Goal: Transaction & Acquisition: Download file/media

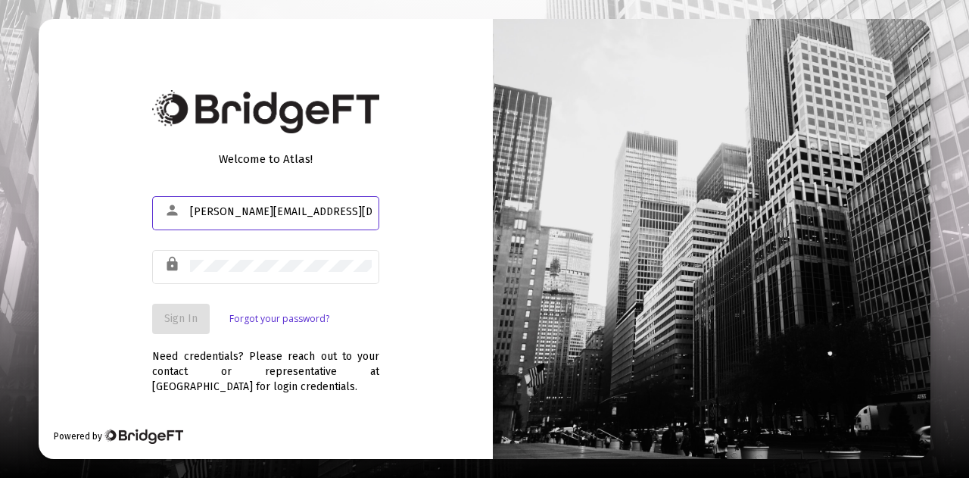
type input "[PERSON_NAME][EMAIL_ADDRESS][DOMAIN_NAME]"
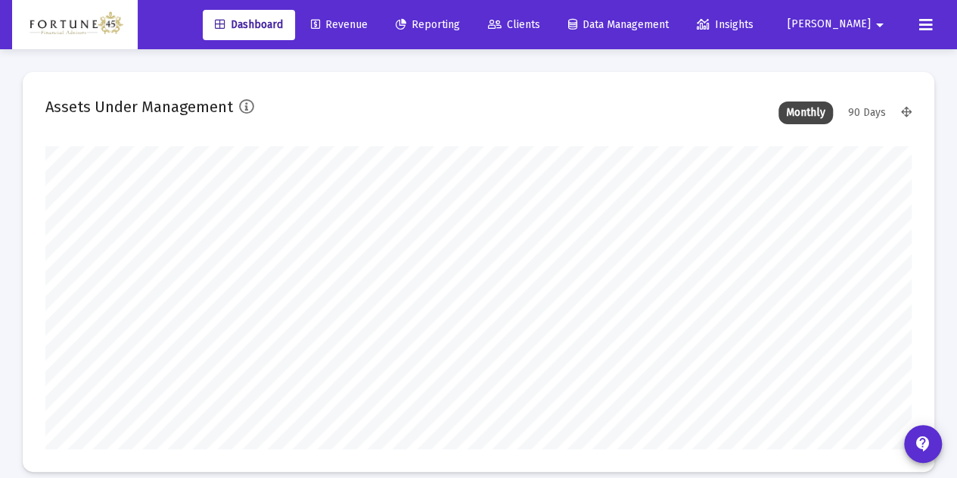
scroll to position [303, 465]
click at [460, 26] on span "Reporting" at bounding box center [428, 24] width 64 height 13
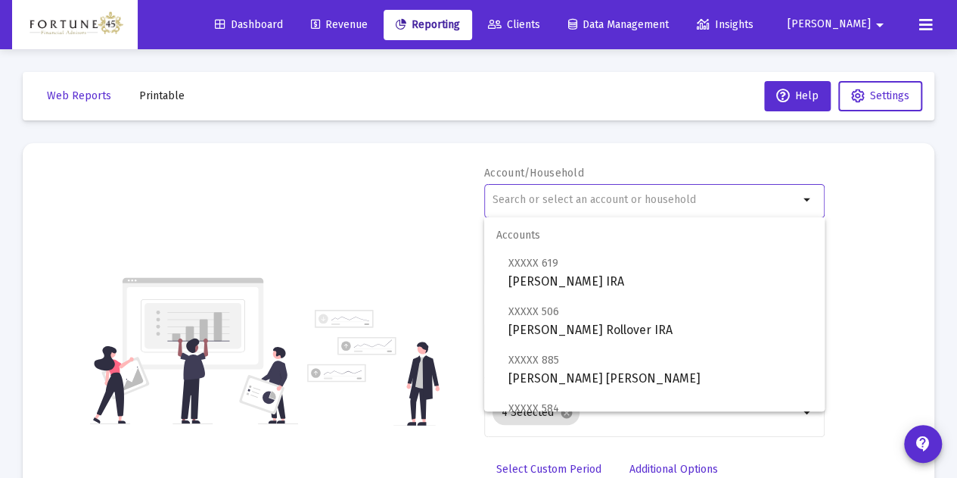
click at [660, 194] on input "text" at bounding box center [646, 200] width 306 height 12
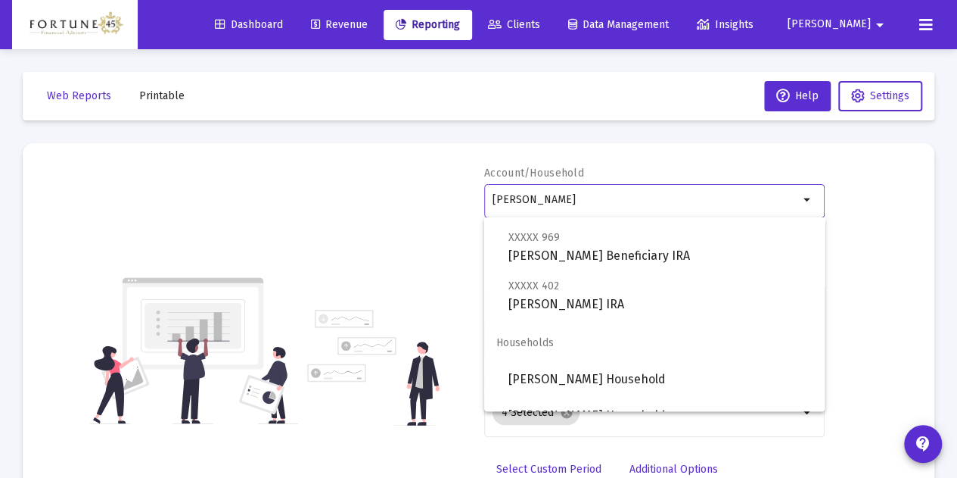
scroll to position [339, 0]
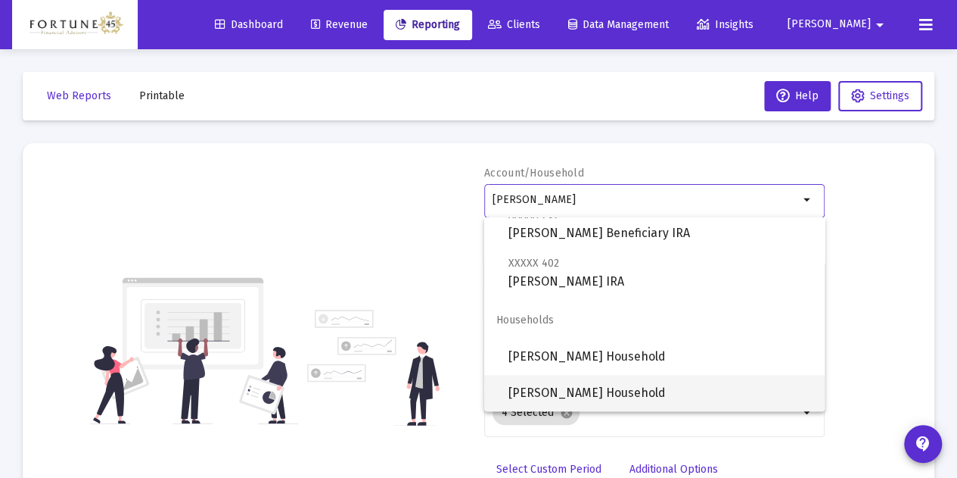
click at [642, 393] on span "[PERSON_NAME] Household" at bounding box center [661, 393] width 304 height 36
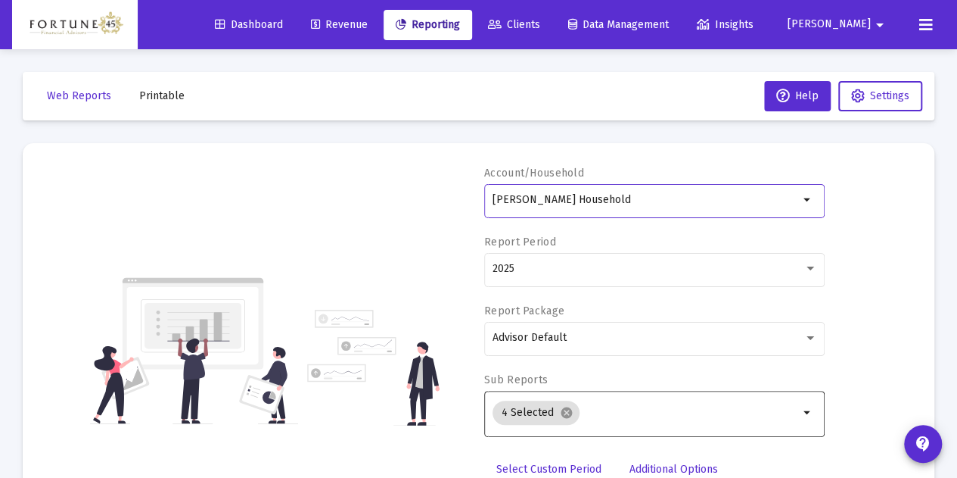
scroll to position [76, 0]
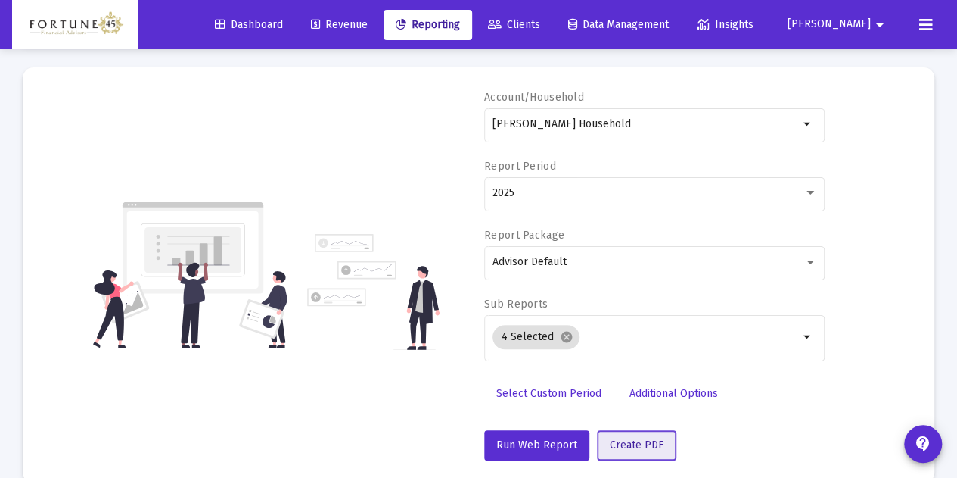
click at [651, 446] on span "Create PDF" at bounding box center [637, 444] width 54 height 13
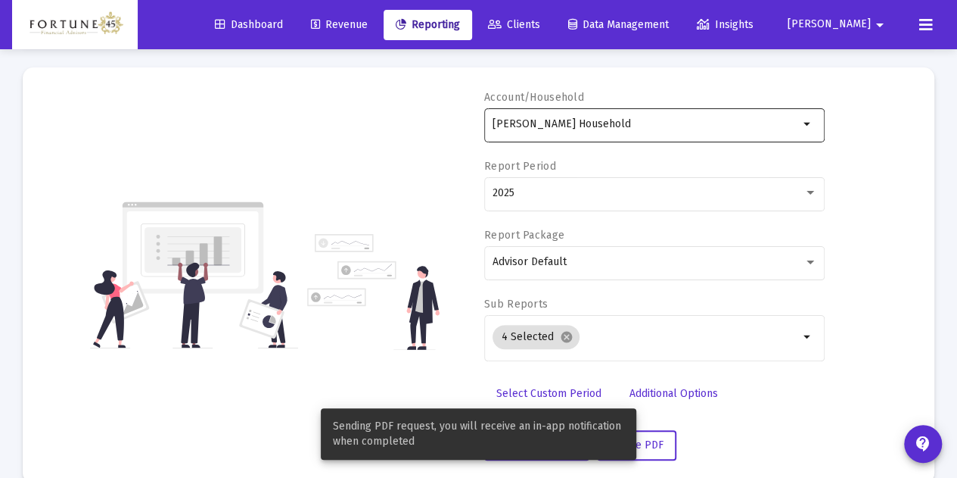
click at [654, 118] on input "[PERSON_NAME] Household" at bounding box center [646, 124] width 306 height 12
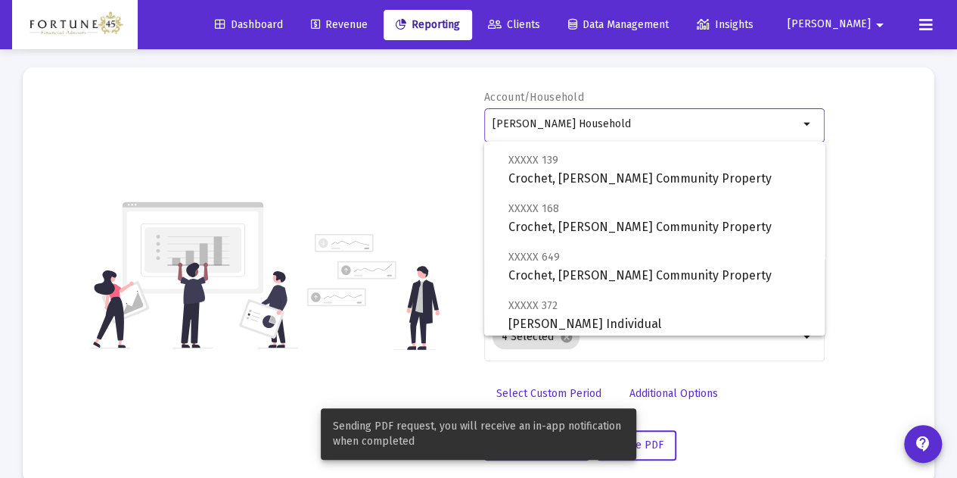
scroll to position [151, 0]
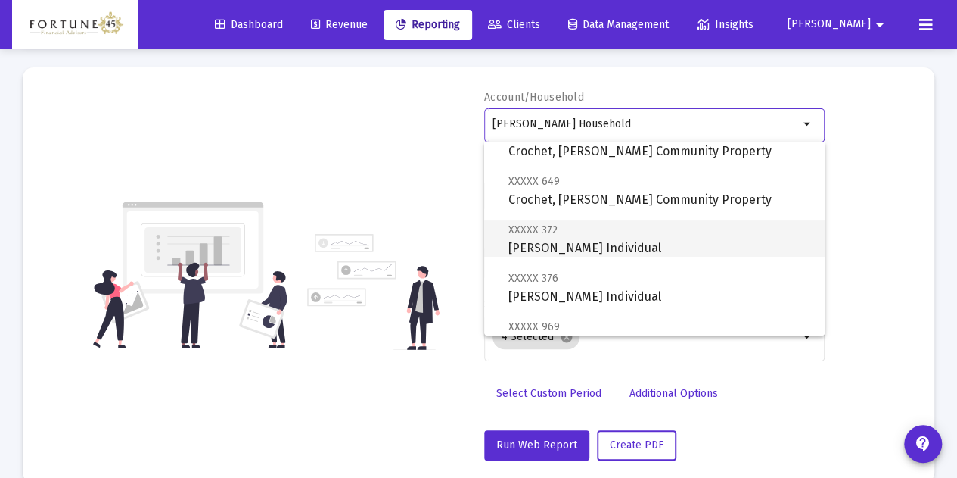
click at [652, 240] on span "XXXXX 372 Andrews, Brett Individual" at bounding box center [661, 238] width 304 height 37
type input "[PERSON_NAME] Individual"
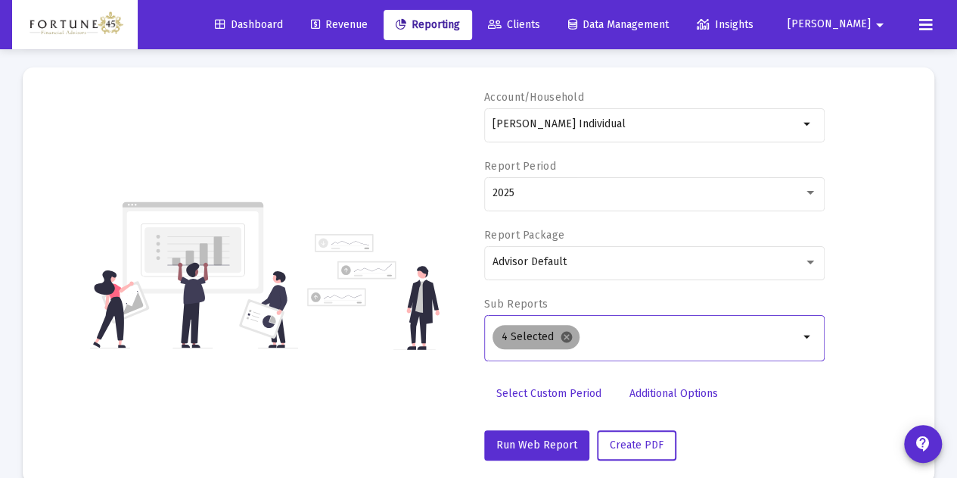
click at [568, 334] on mat-icon "cancel" at bounding box center [567, 337] width 14 height 14
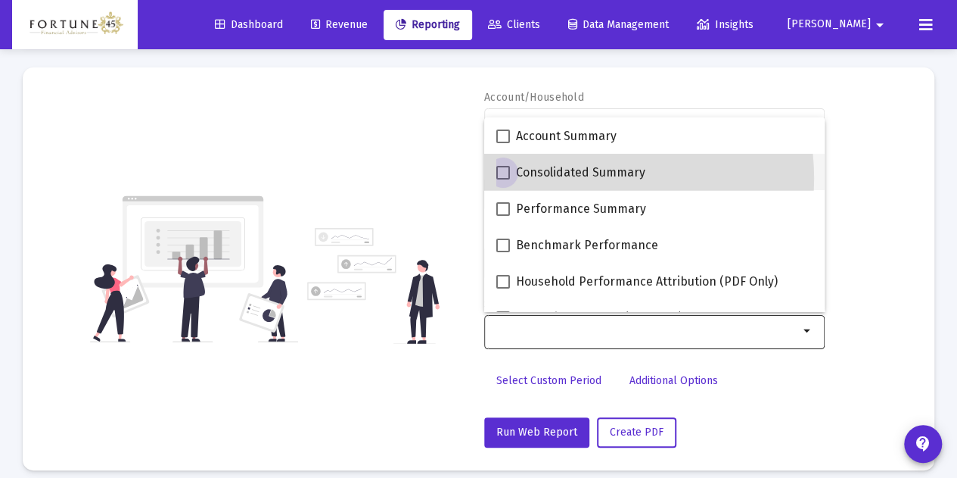
click at [553, 179] on span "Consolidated Summary" at bounding box center [580, 172] width 129 height 18
click at [503, 179] on input "Consolidated Summary" at bounding box center [502, 179] width 1 height 1
checkbox input "true"
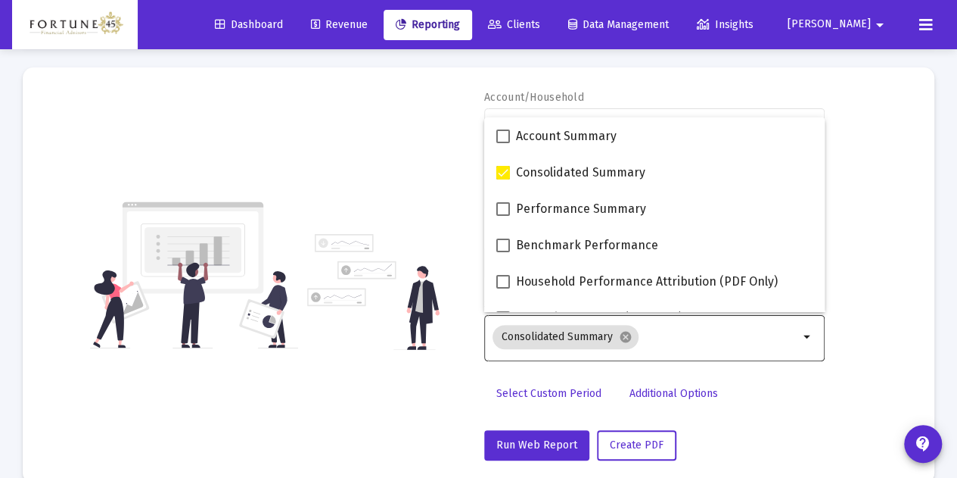
click at [738, 418] on div "Account/Household Andrews, Brett Individual arrow_drop_down Report Period 2025 …" at bounding box center [654, 275] width 341 height 370
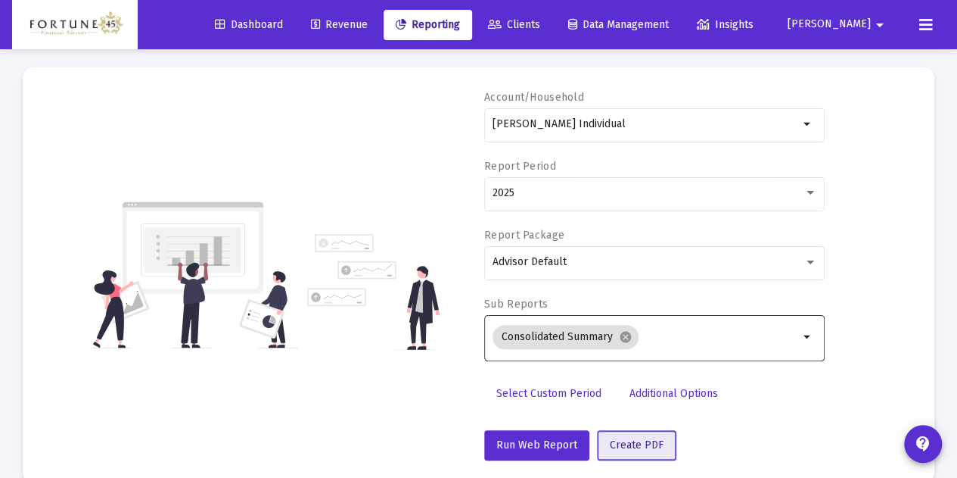
click at [630, 434] on button "Create PDF" at bounding box center [636, 445] width 79 height 30
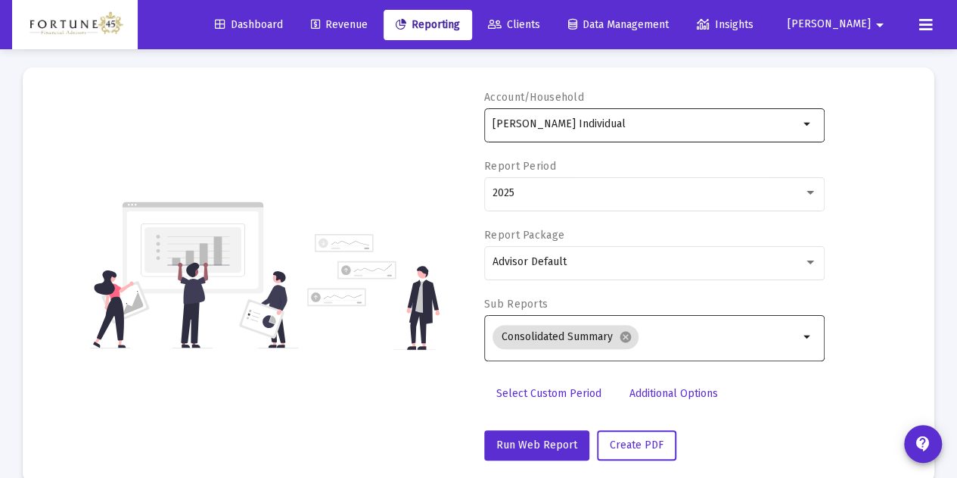
click at [581, 134] on div "[PERSON_NAME] Individual" at bounding box center [646, 123] width 306 height 37
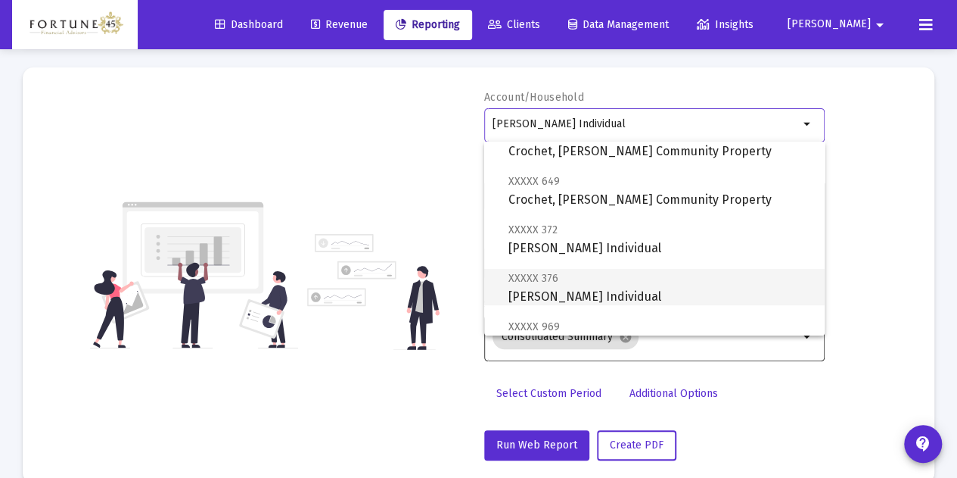
scroll to position [227, 0]
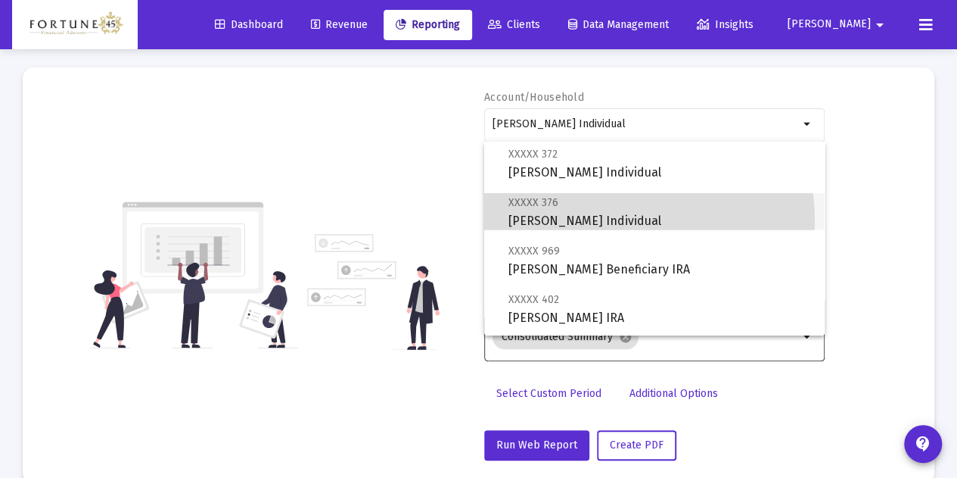
click at [604, 220] on span "XXXXX 376 Andrews, Brett Individual" at bounding box center [661, 211] width 304 height 37
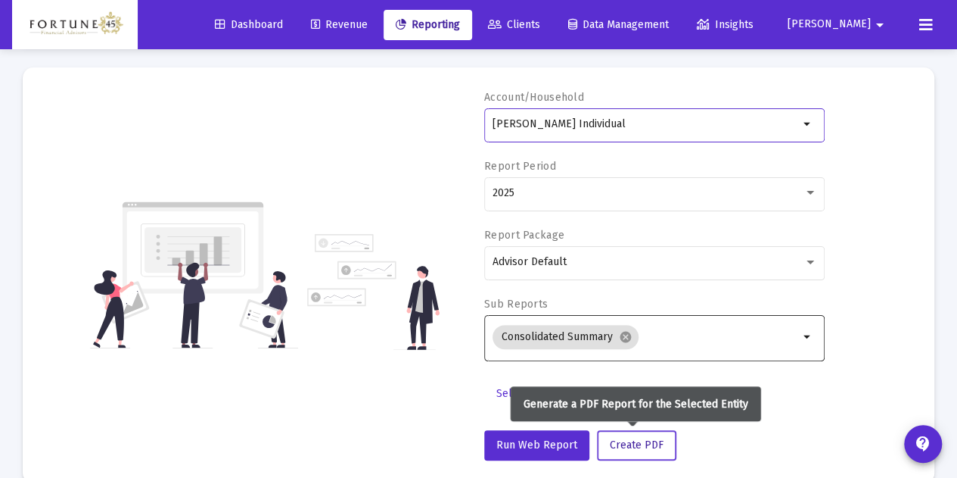
click at [631, 443] on span "Create PDF" at bounding box center [637, 444] width 54 height 13
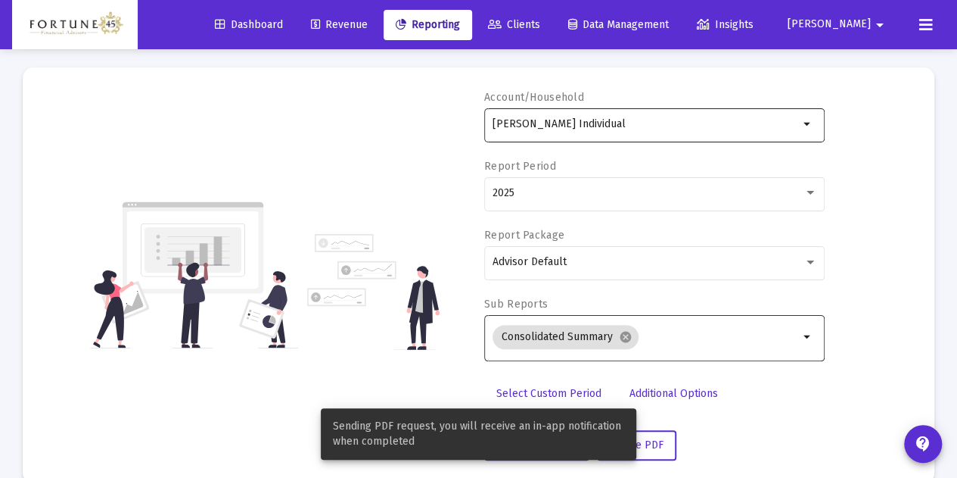
click at [616, 134] on div "[PERSON_NAME] Individual" at bounding box center [646, 123] width 306 height 37
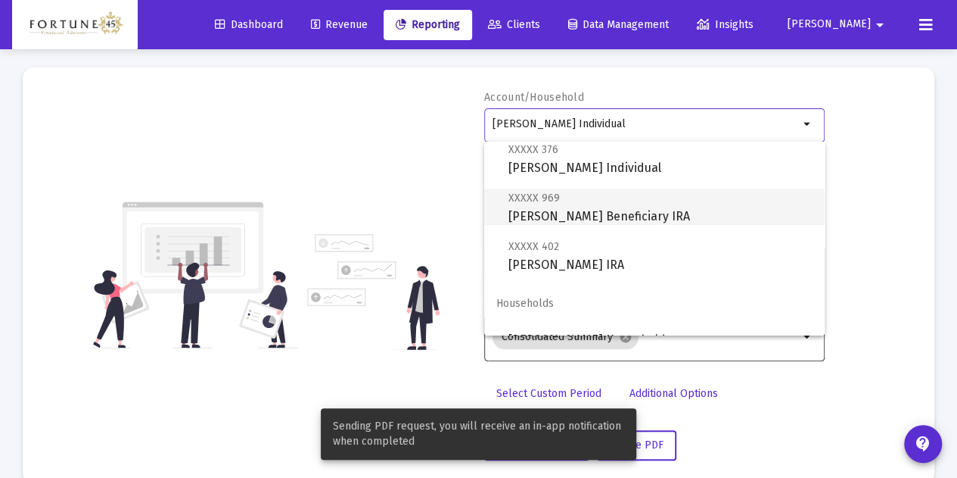
scroll to position [303, 0]
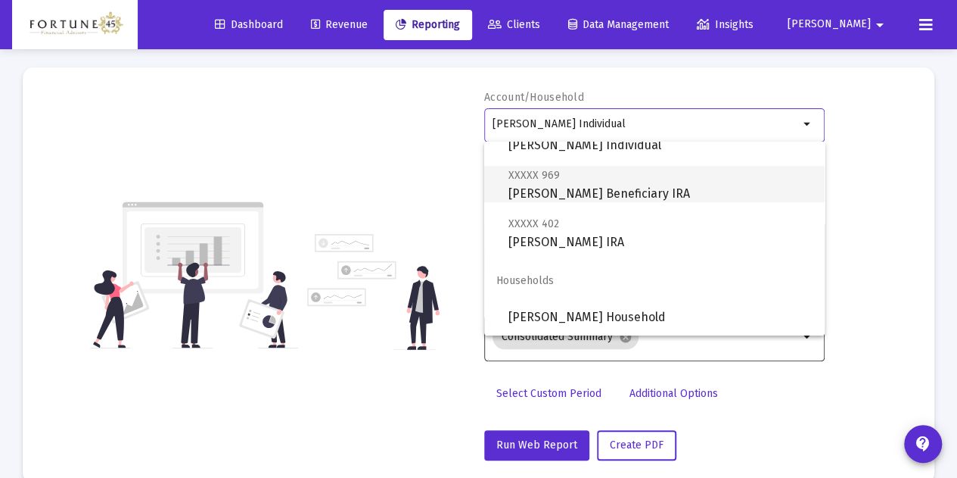
click at [618, 192] on span "XXXXX 969 Andrews, Brett Traditional Beneficiary IRA" at bounding box center [661, 184] width 304 height 37
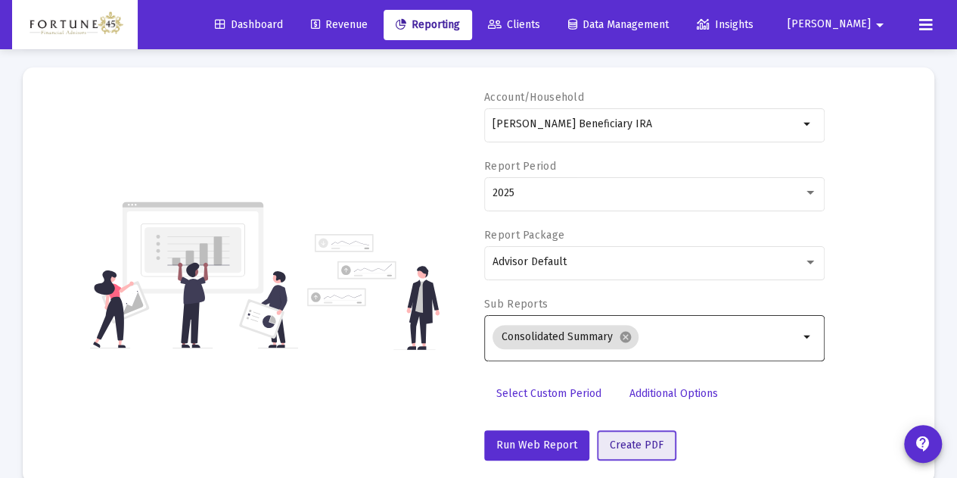
click at [649, 448] on span "Create PDF" at bounding box center [637, 444] width 54 height 13
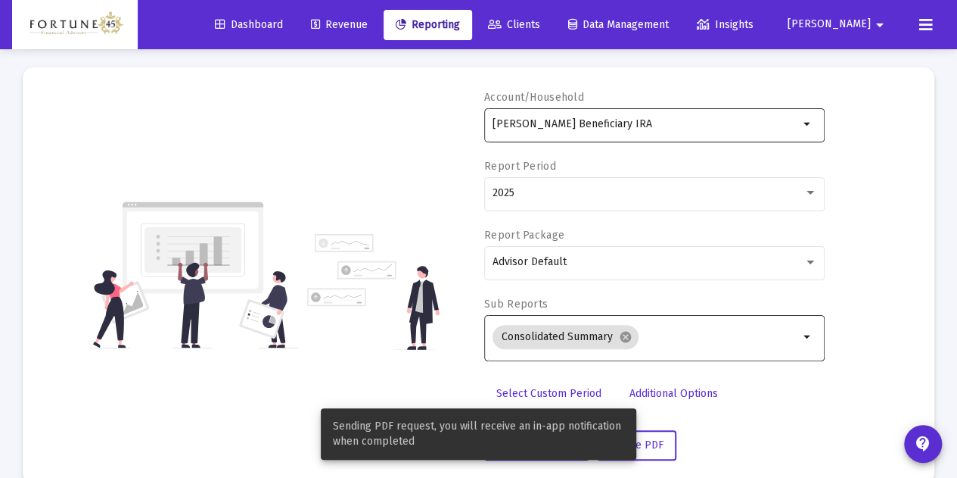
click at [717, 134] on div "[PERSON_NAME] Beneficiary IRA" at bounding box center [646, 123] width 306 height 37
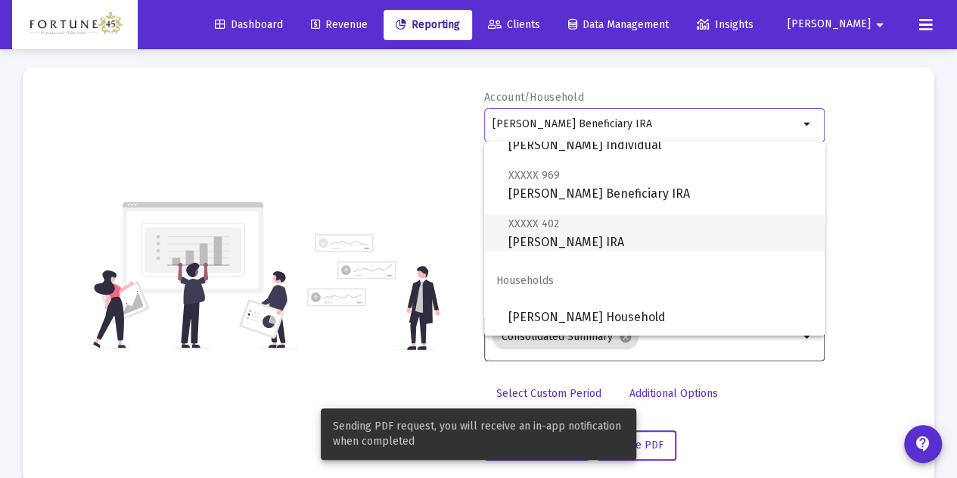
click at [675, 244] on span "XXXXX 402 Andrews, Brett Rollover IRA" at bounding box center [661, 232] width 304 height 37
type input "[PERSON_NAME] IRA"
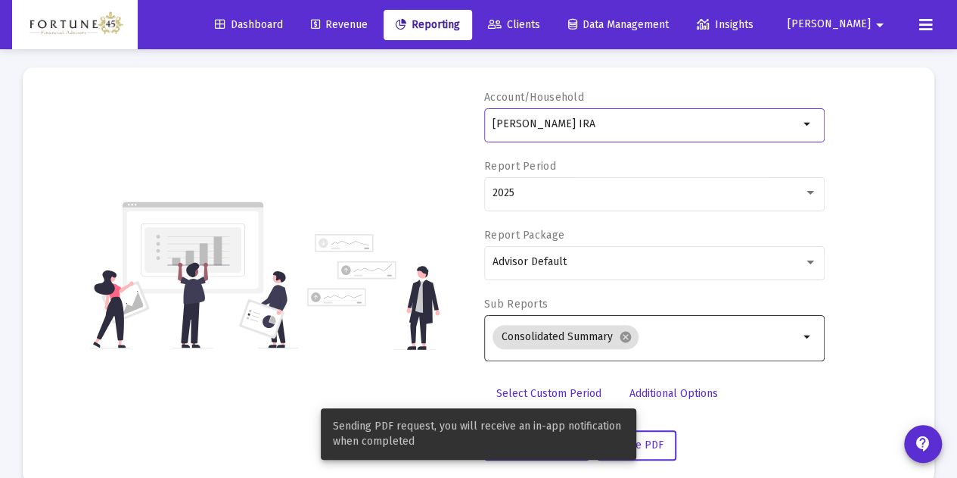
click at [642, 456] on div "Sending PDF request, you will receive an in-app notification when completed" at bounding box center [479, 434] width 352 height 88
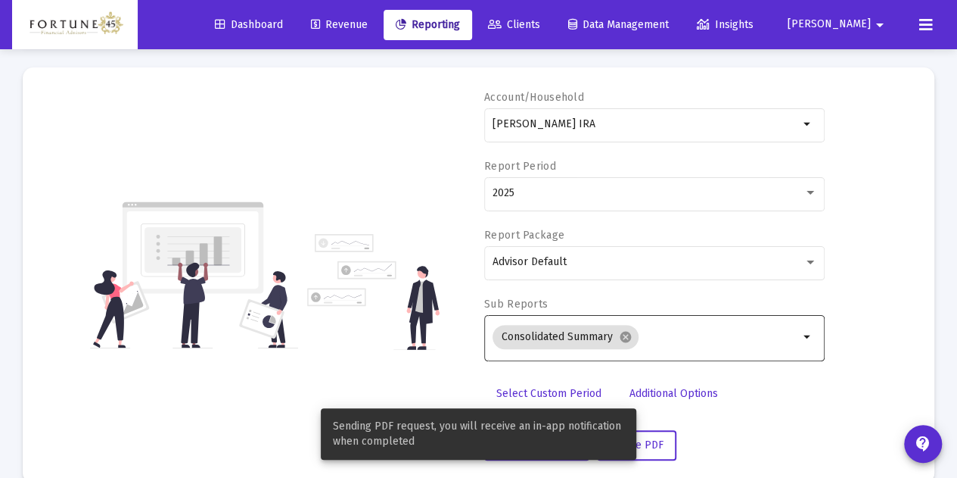
click at [653, 443] on div "Sending PDF request, you will receive an in-app notification when completed" at bounding box center [479, 434] width 352 height 88
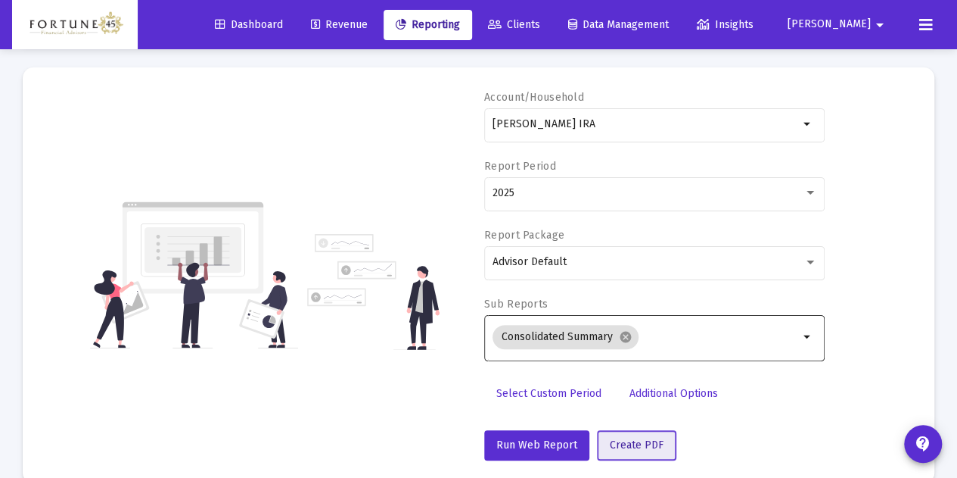
click at [657, 440] on button "Create PDF" at bounding box center [636, 445] width 79 height 30
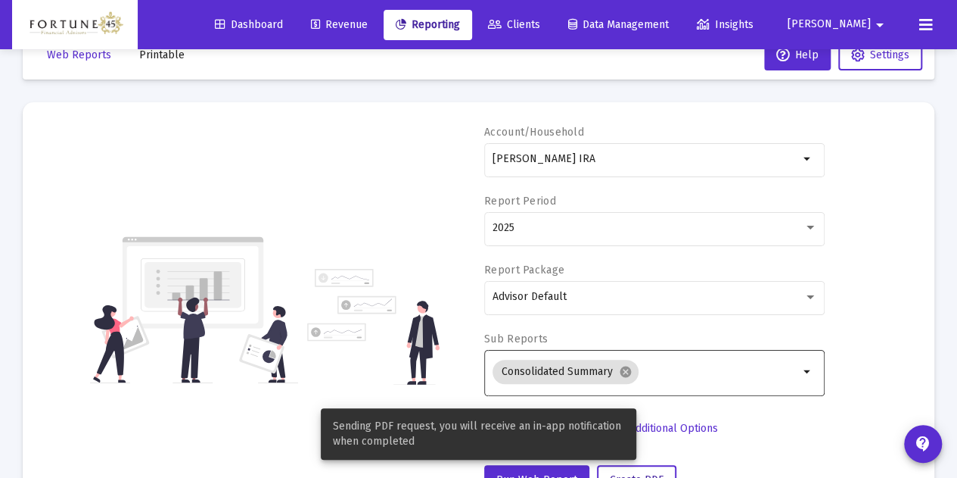
scroll to position [0, 0]
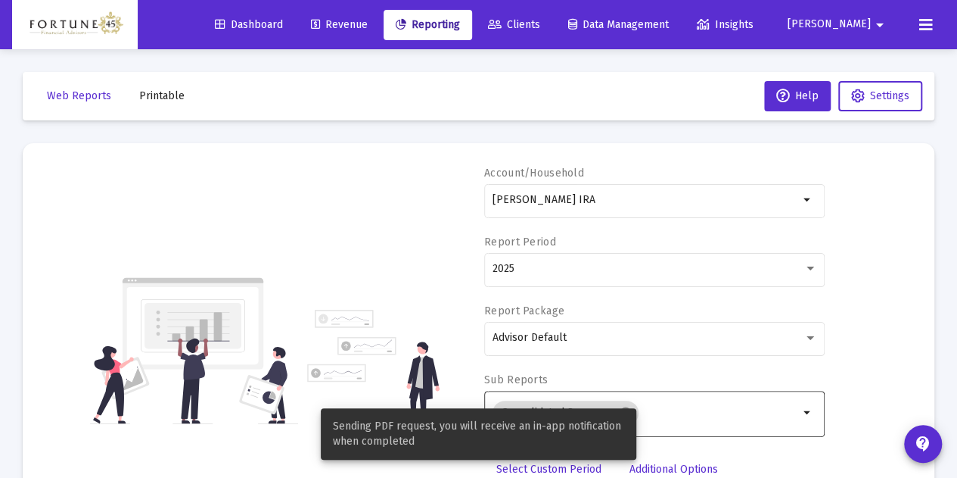
click at [159, 111] on mat-toolbar-row "Web Reports Printable Help Settings" at bounding box center [479, 96] width 912 height 48
click at [157, 104] on button "Printable" at bounding box center [162, 96] width 70 height 30
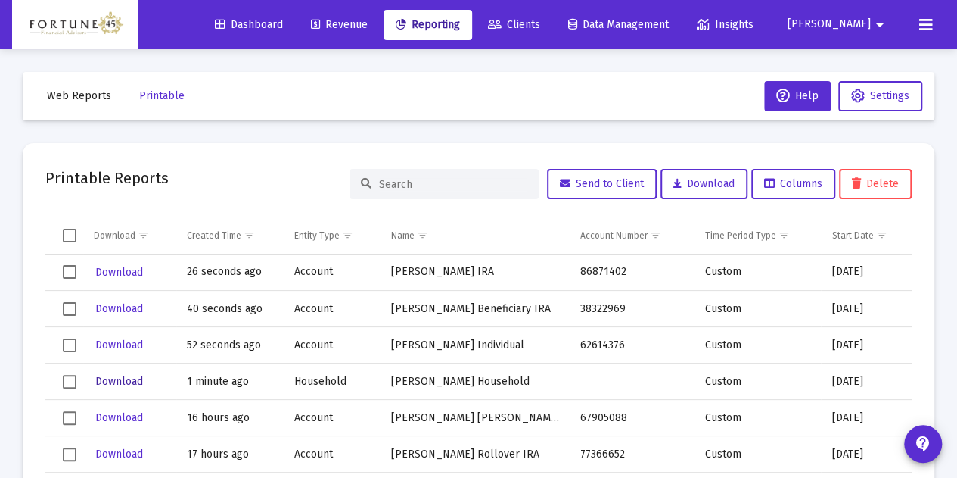
click at [102, 379] on span "Download" at bounding box center [119, 381] width 48 height 13
click at [111, 344] on span "Download" at bounding box center [119, 344] width 48 height 13
click at [121, 306] on span "Download" at bounding box center [119, 308] width 48 height 13
click at [126, 275] on span "Download" at bounding box center [119, 272] width 48 height 13
click at [153, 104] on button "Printable" at bounding box center [162, 96] width 70 height 30
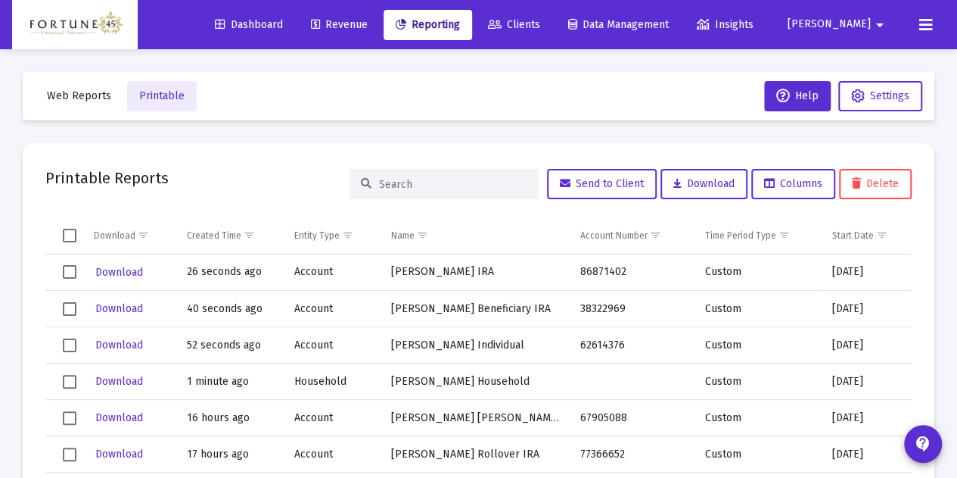
click at [90, 102] on span "Web Reports" at bounding box center [79, 95] width 64 height 13
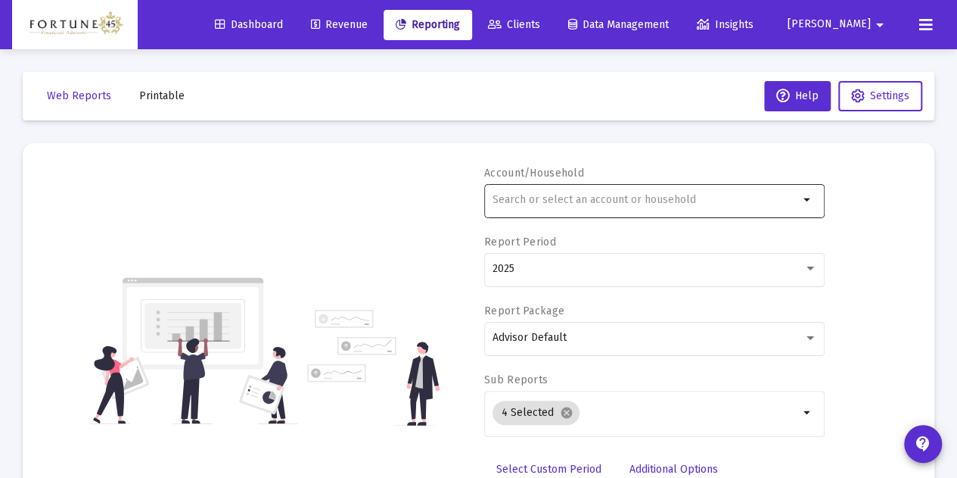
click at [597, 199] on input "text" at bounding box center [646, 200] width 306 height 12
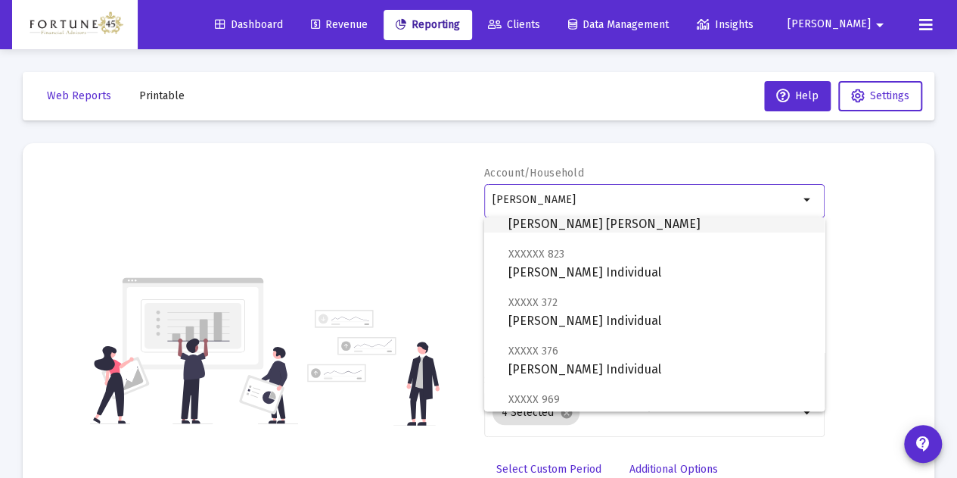
scroll to position [76, 0]
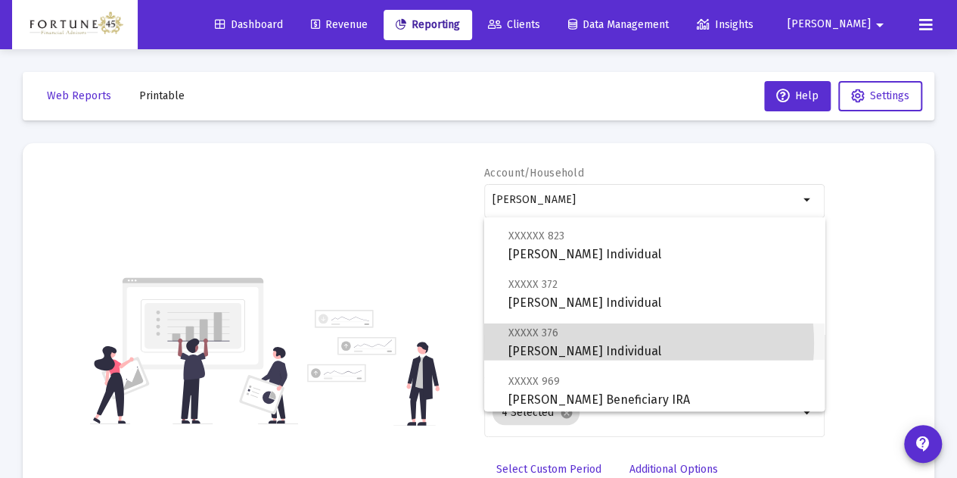
click at [621, 343] on span "XXXXX 376 Andrews, Brett Individual" at bounding box center [661, 341] width 304 height 37
type input "[PERSON_NAME] Individual"
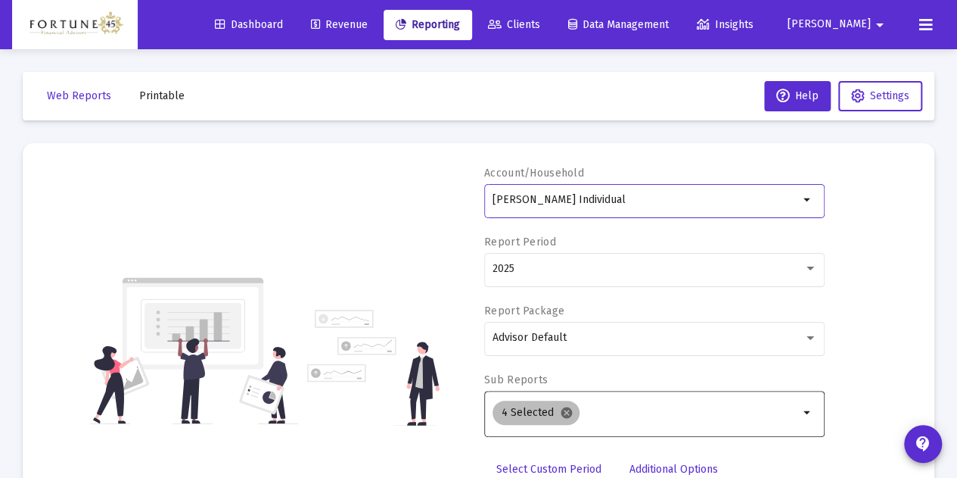
click at [566, 416] on mat-icon "cancel" at bounding box center [567, 413] width 14 height 14
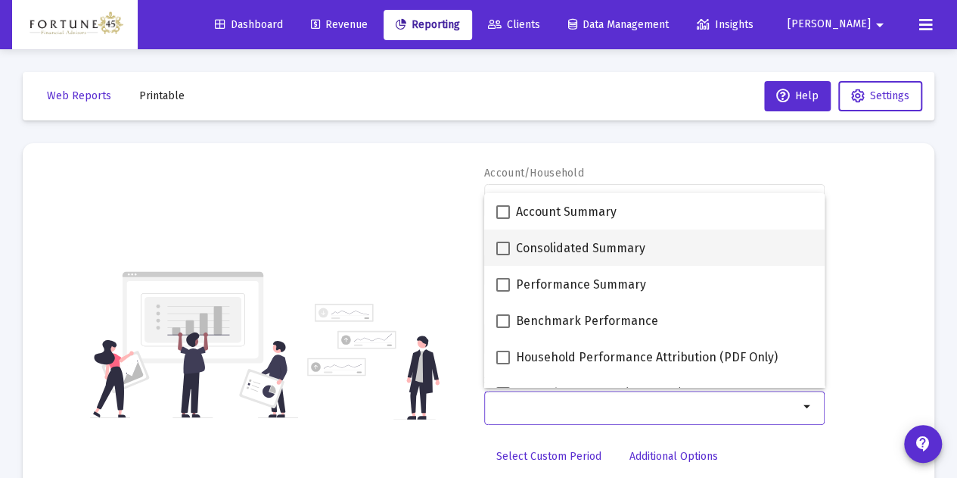
click at [568, 237] on mat-checkbox "Consolidated Summary" at bounding box center [570, 247] width 149 height 36
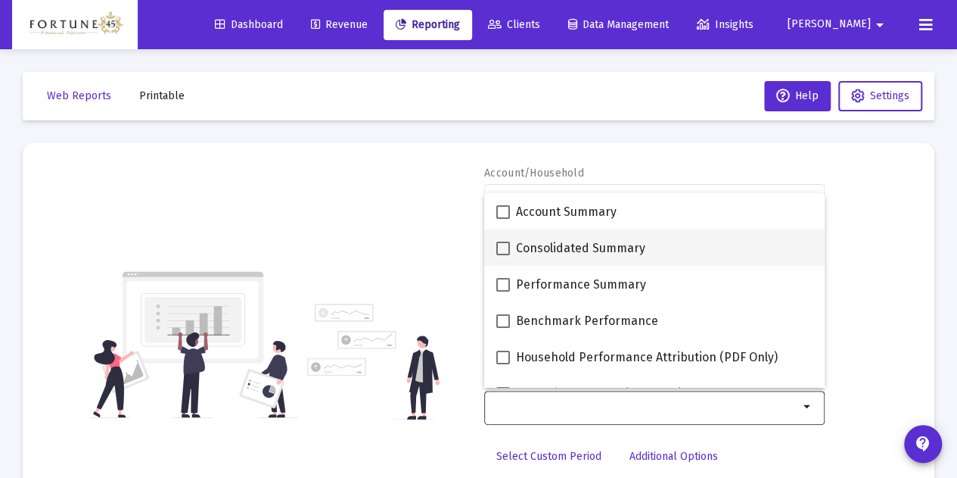
click at [528, 237] on mat-checkbox "Consolidated Summary" at bounding box center [570, 247] width 149 height 36
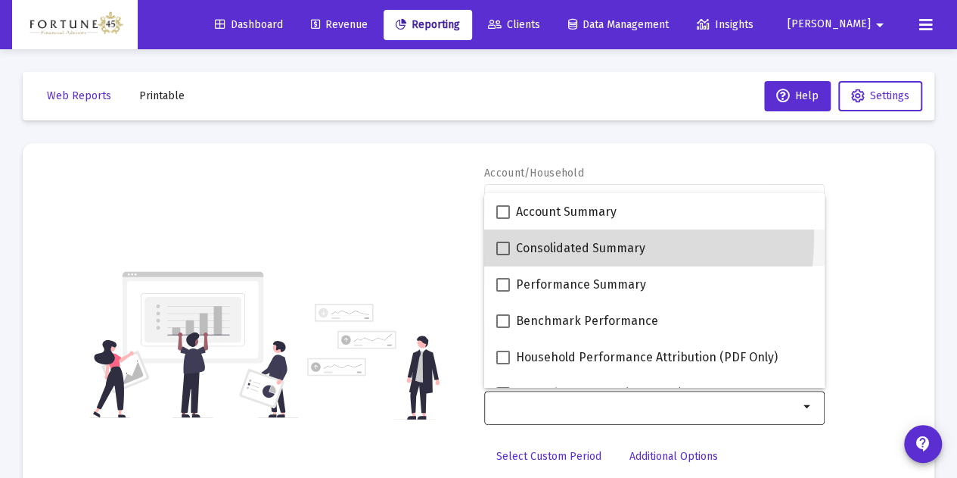
click at [510, 244] on label "Consolidated Summary" at bounding box center [570, 248] width 149 height 18
click at [503, 255] on input "Consolidated Summary" at bounding box center [502, 255] width 1 height 1
checkbox input "true"
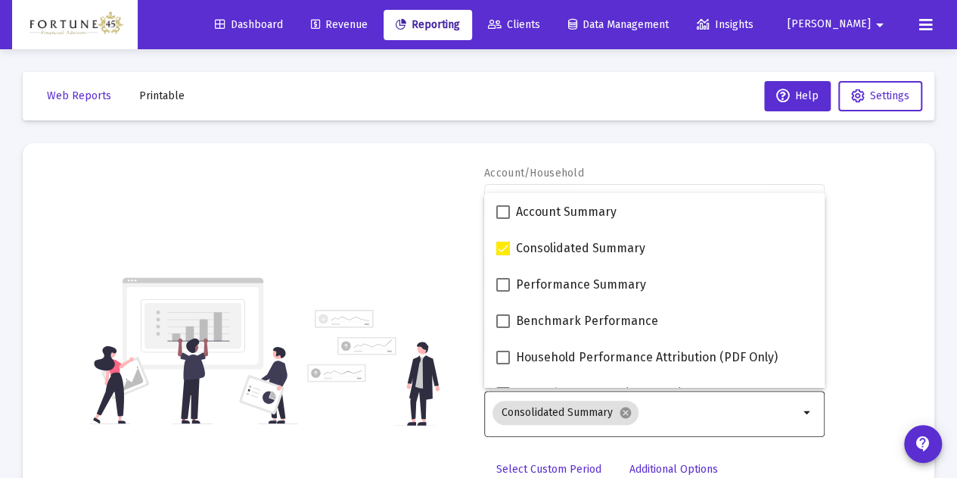
click at [463, 229] on div "Account/Household Andrews, Brett Individual arrow_drop_down Report Period 2025 …" at bounding box center [478, 351] width 866 height 370
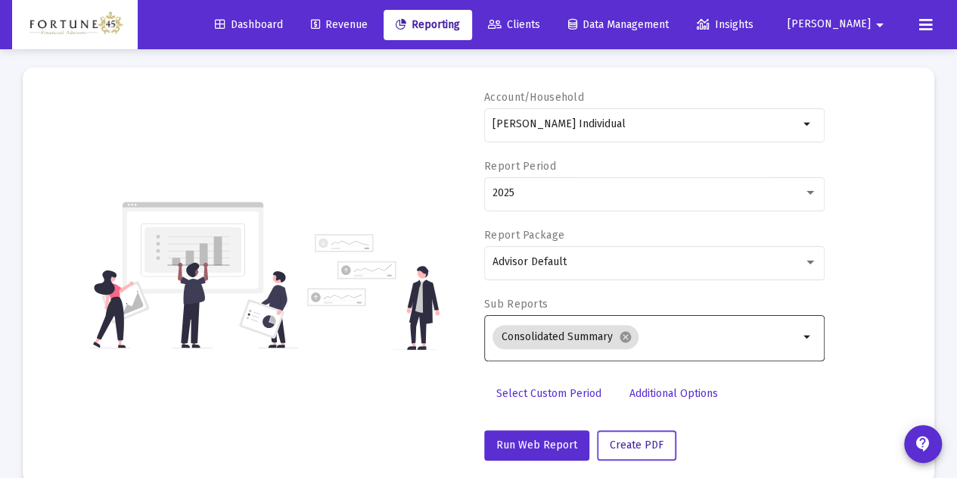
click at [655, 440] on span "Create PDF" at bounding box center [637, 444] width 54 height 13
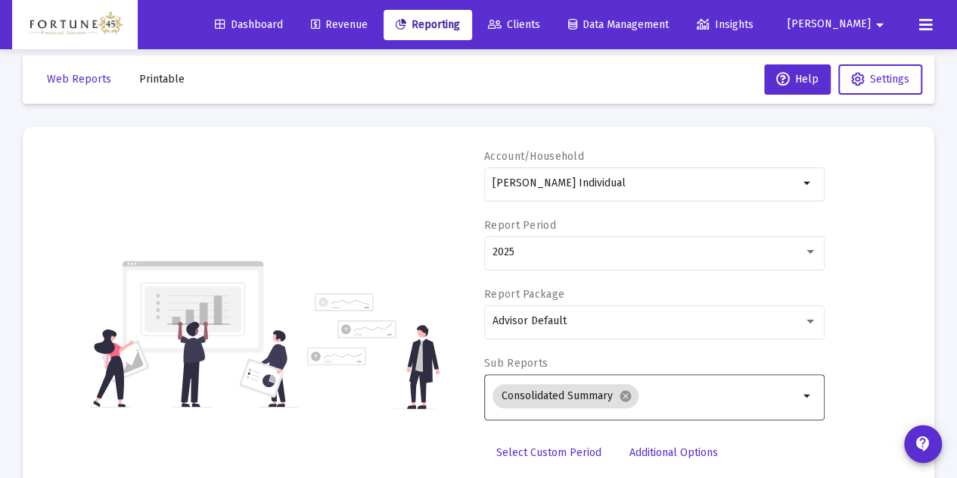
scroll to position [0, 0]
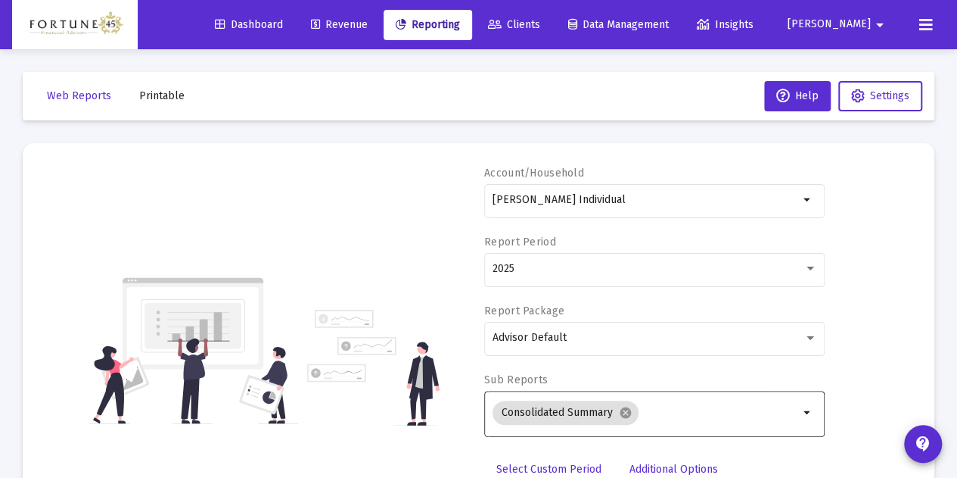
click at [177, 99] on span "Printable" at bounding box center [161, 95] width 45 height 13
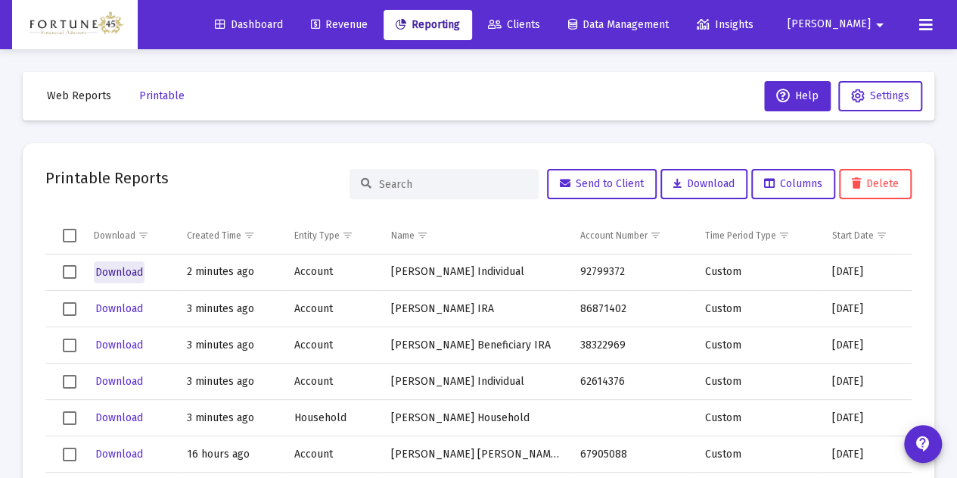
click at [142, 266] on span "Download" at bounding box center [119, 272] width 48 height 13
click at [540, 23] on span "Clients" at bounding box center [514, 24] width 52 height 13
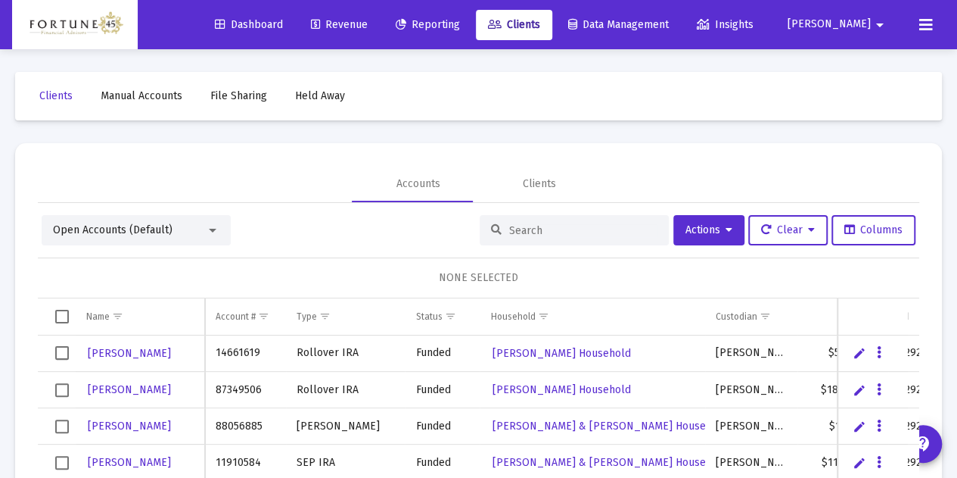
click at [558, 234] on input at bounding box center [583, 230] width 148 height 13
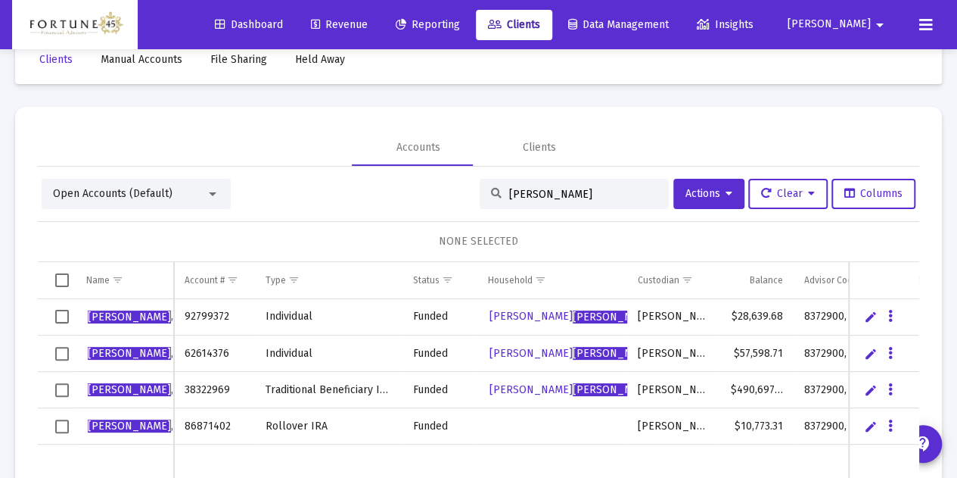
scroll to position [51, 0]
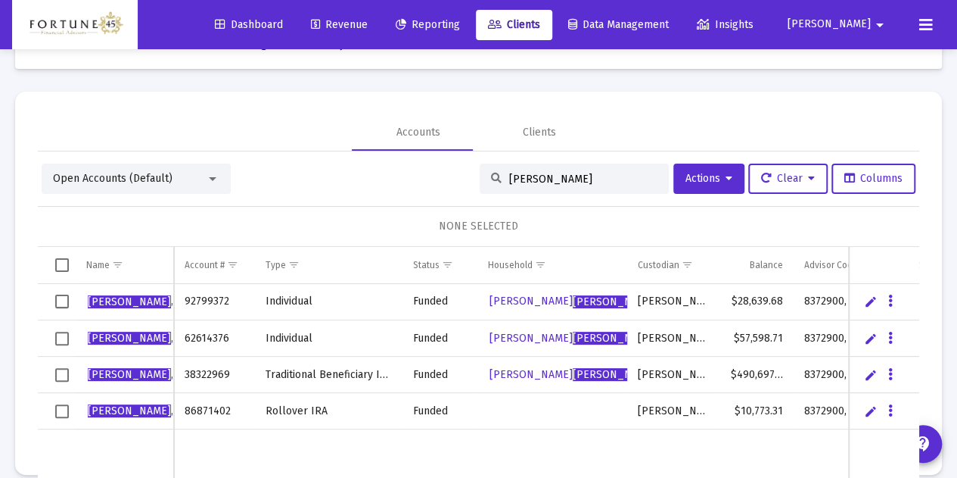
type input "[PERSON_NAME]"
click at [864, 409] on link "Edit" at bounding box center [871, 411] width 14 height 14
click at [906, 413] on icon "Data grid" at bounding box center [908, 411] width 5 height 18
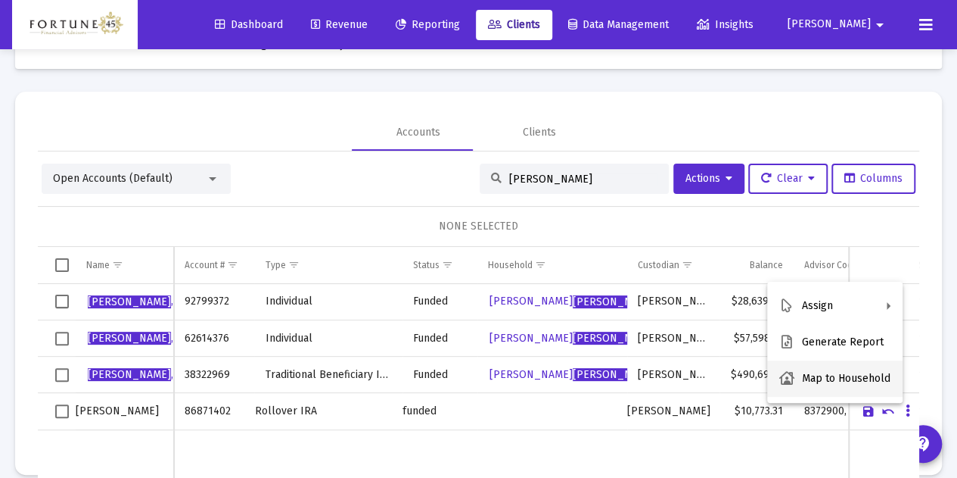
click at [875, 382] on button "Map to Household" at bounding box center [834, 378] width 135 height 36
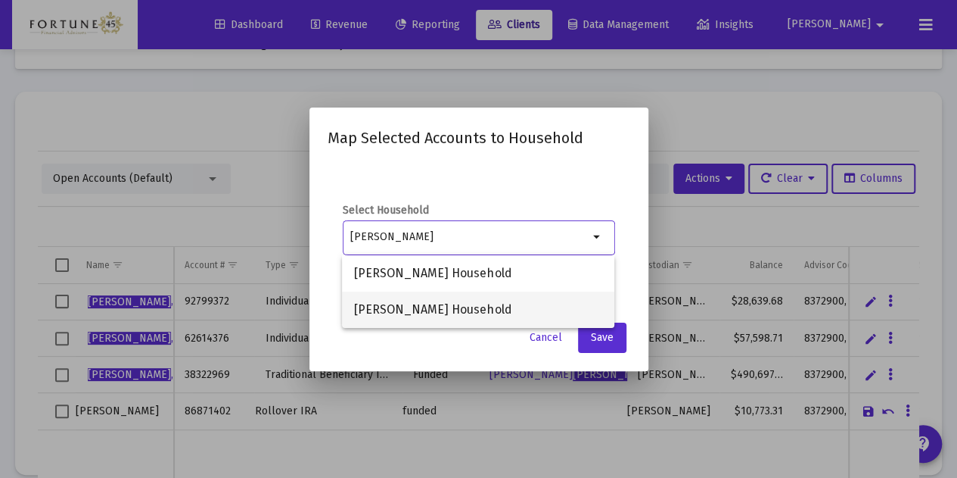
click at [495, 304] on span "[PERSON_NAME] Household" at bounding box center [478, 309] width 248 height 36
type input "[PERSON_NAME] Household"
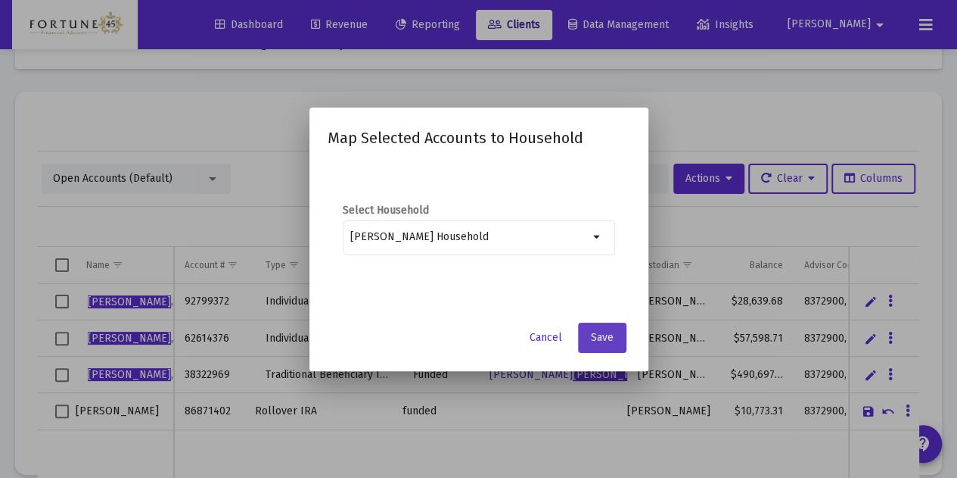
click at [601, 330] on button "Save" at bounding box center [602, 337] width 48 height 30
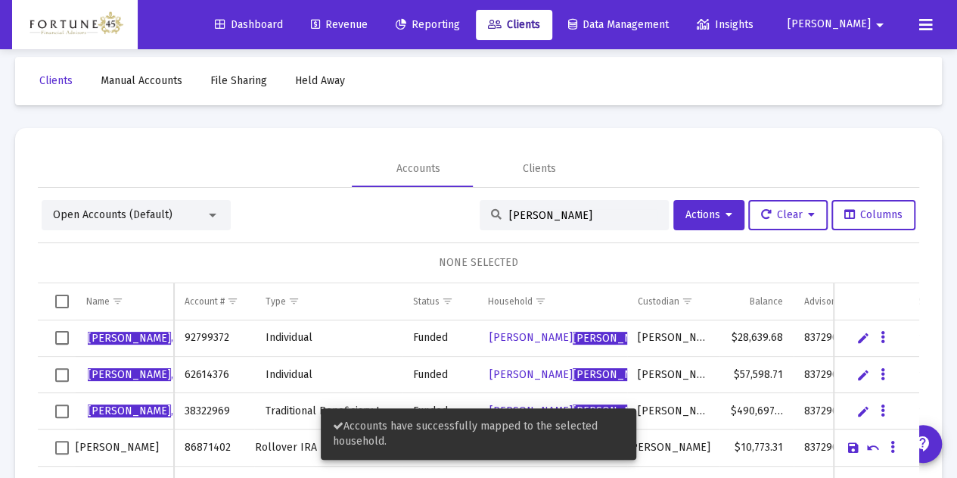
scroll to position [0, 0]
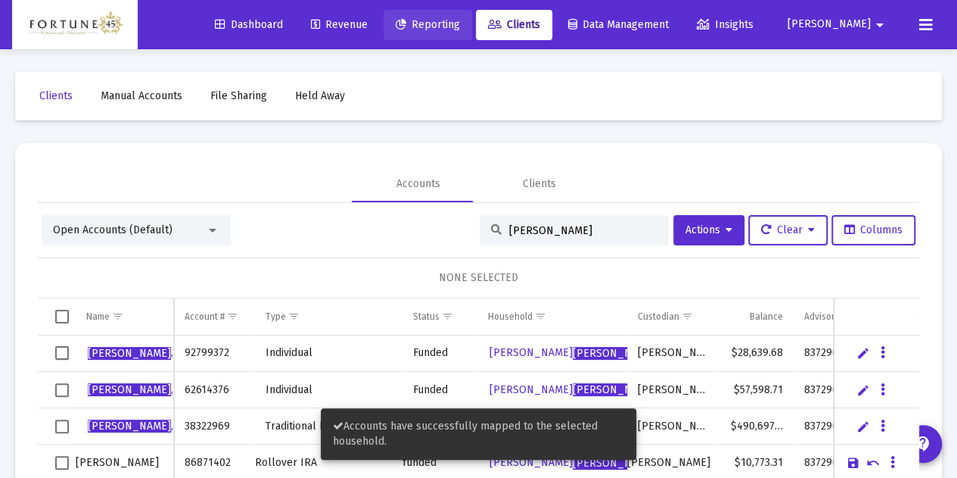
click at [472, 31] on link "Reporting" at bounding box center [428, 25] width 89 height 30
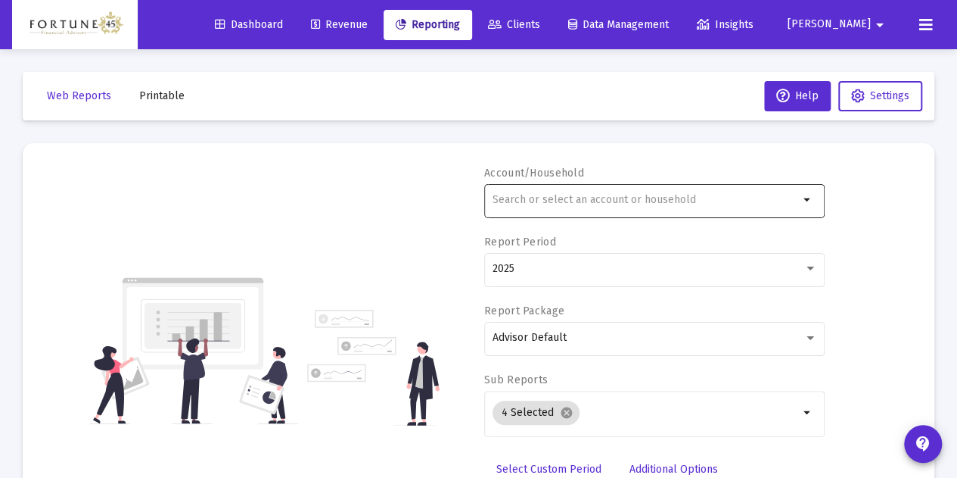
click at [564, 206] on div at bounding box center [646, 199] width 306 height 37
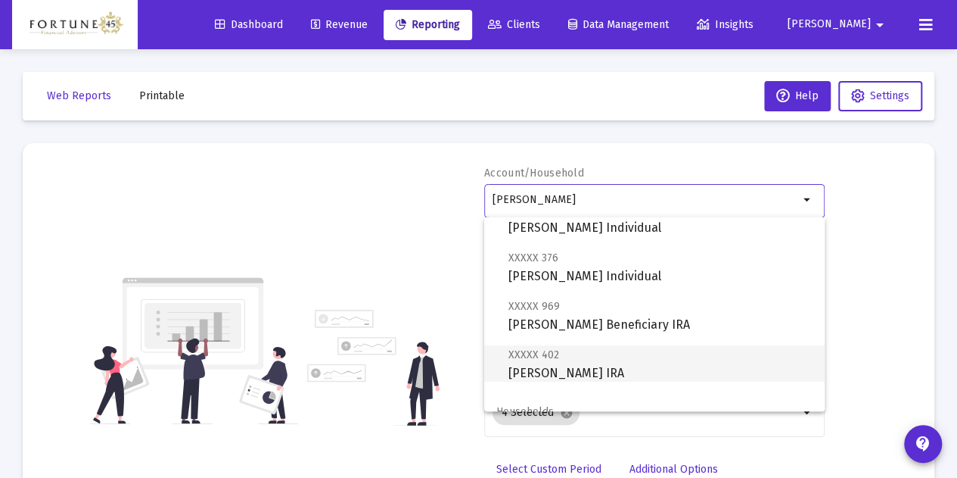
scroll to position [76, 0]
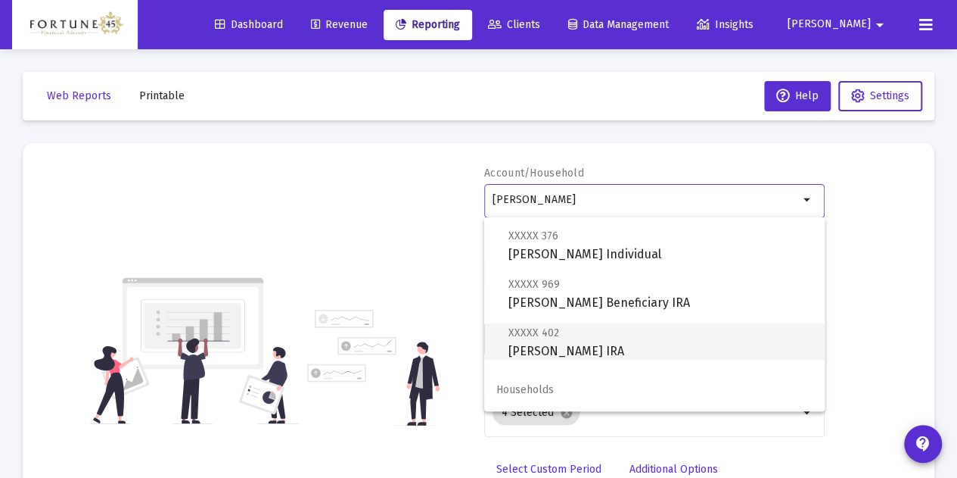
click at [631, 349] on span "XXXXX 402 Andrews, Brett Rollover IRA" at bounding box center [661, 341] width 304 height 37
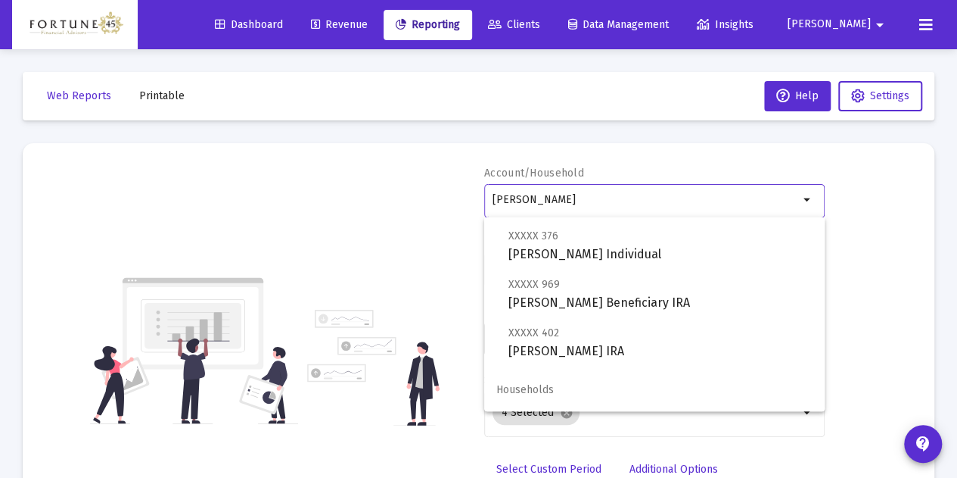
type input "[PERSON_NAME] IRA"
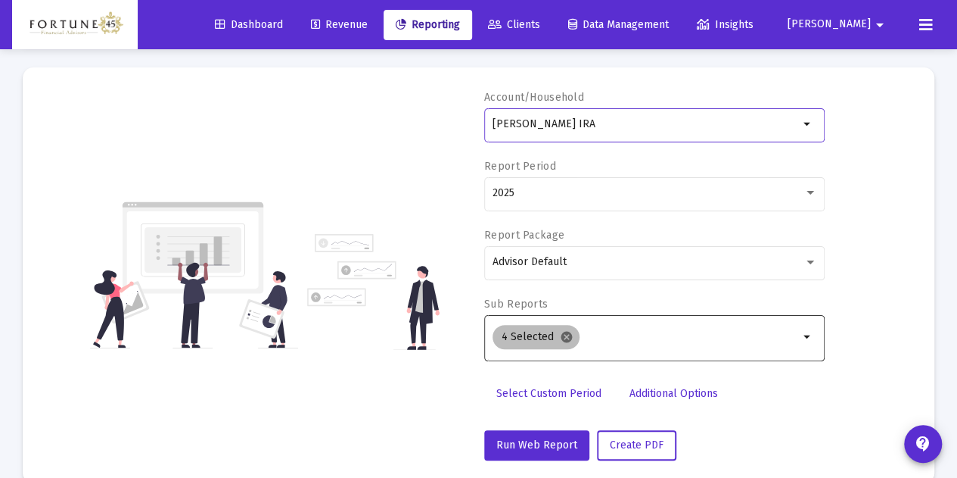
click at [566, 340] on mat-icon "cancel" at bounding box center [567, 337] width 14 height 14
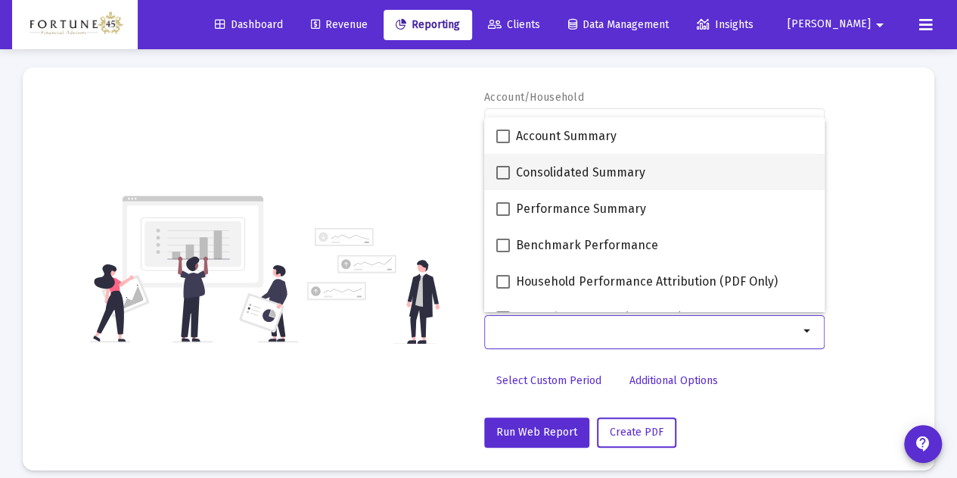
click at [562, 171] on span "Consolidated Summary" at bounding box center [580, 172] width 129 height 18
click at [503, 179] on input "Consolidated Summary" at bounding box center [502, 179] width 1 height 1
checkbox input "true"
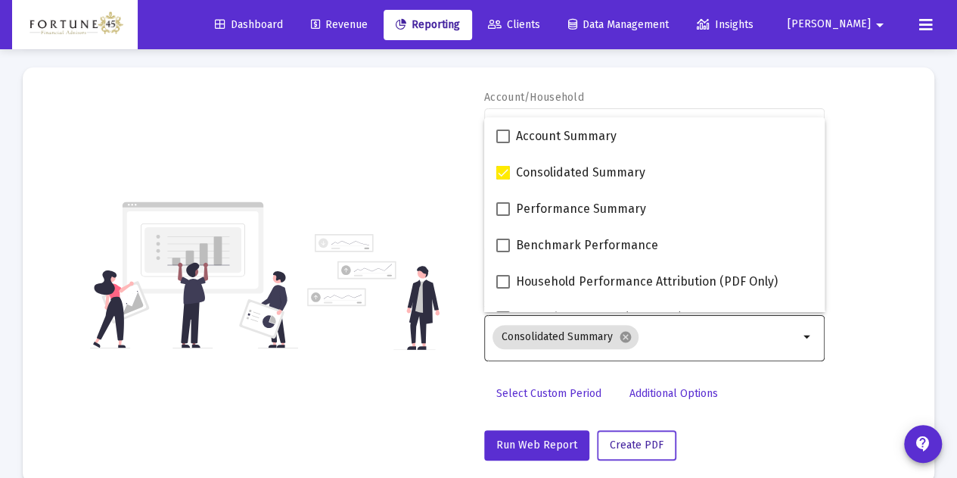
click at [654, 441] on span "Create PDF" at bounding box center [637, 444] width 54 height 13
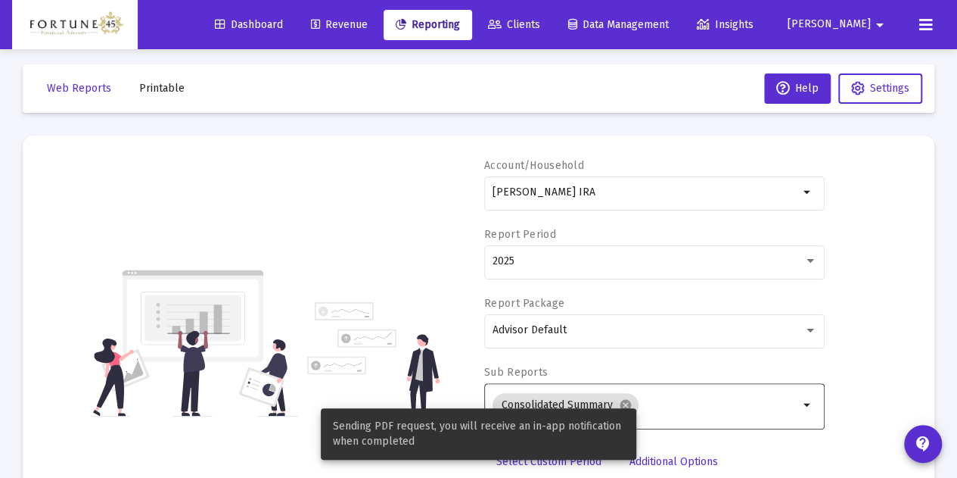
scroll to position [0, 0]
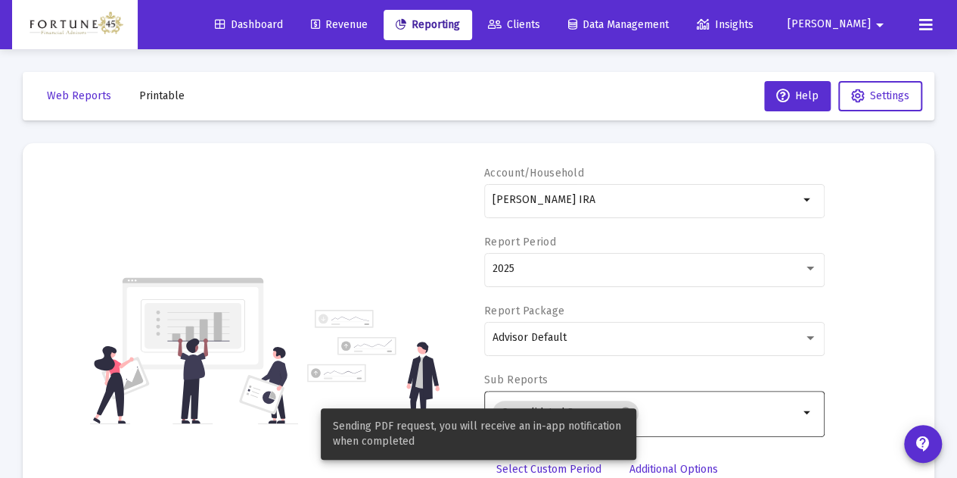
click at [159, 91] on span "Printable" at bounding box center [161, 95] width 45 height 13
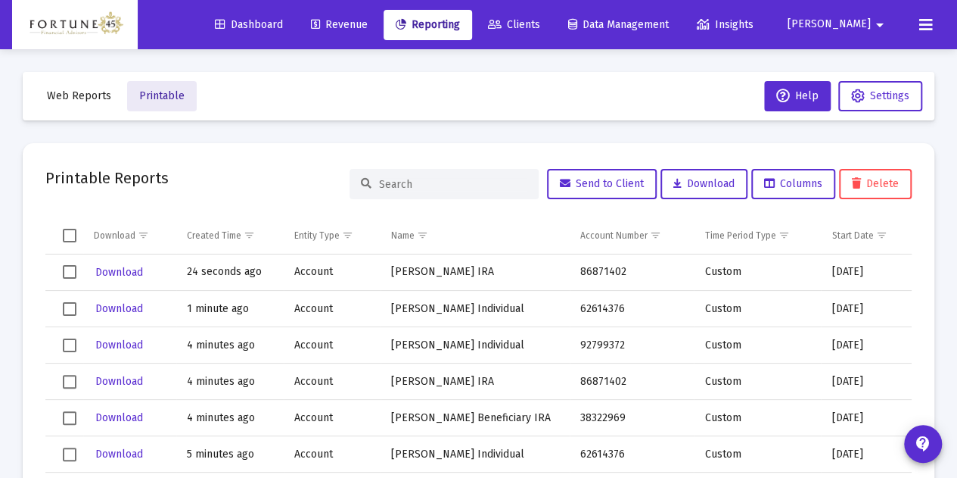
click at [173, 105] on button "Printable" at bounding box center [162, 96] width 70 height 30
click at [97, 99] on span "Web Reports" at bounding box center [79, 95] width 64 height 13
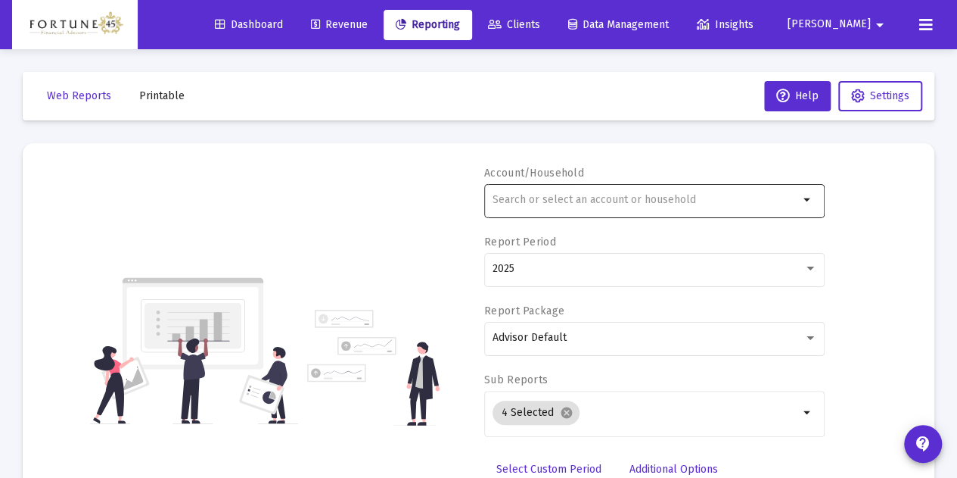
click at [528, 207] on div at bounding box center [646, 199] width 306 height 37
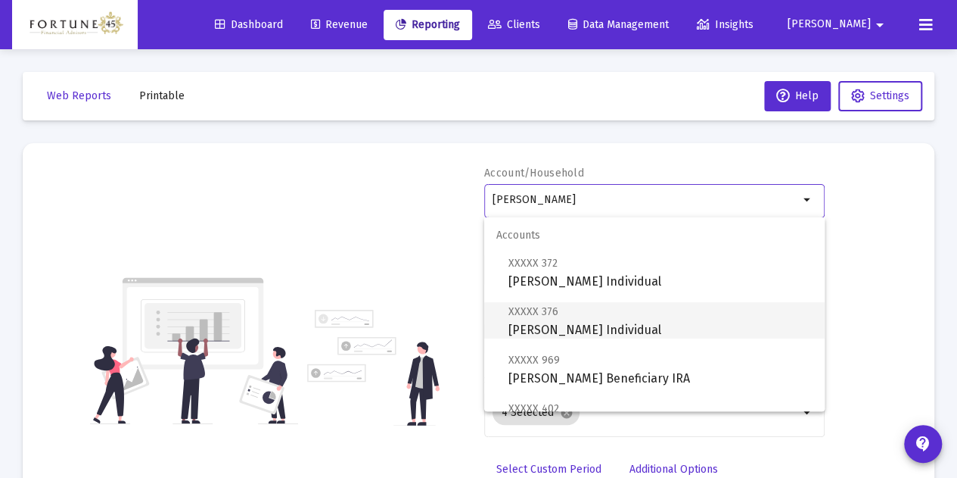
scroll to position [109, 0]
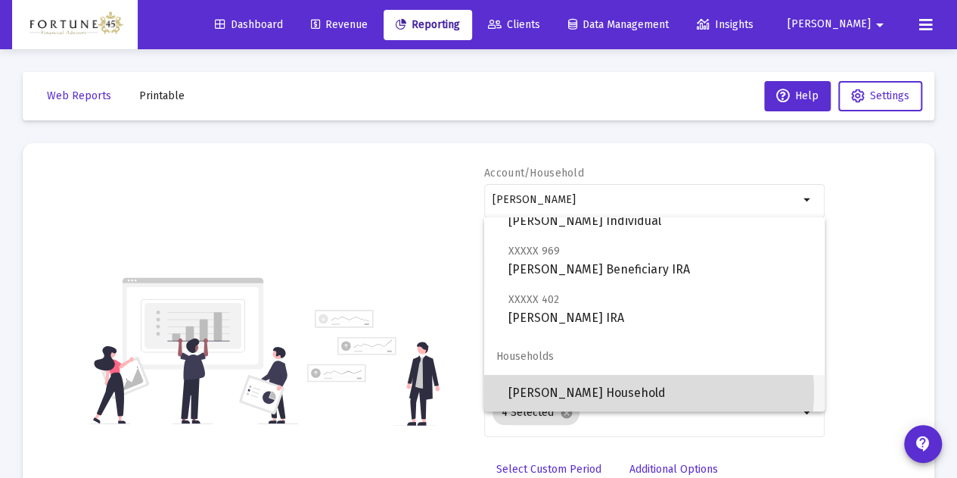
click at [631, 391] on span "[PERSON_NAME] Household" at bounding box center [661, 393] width 304 height 36
type input "[PERSON_NAME] Household"
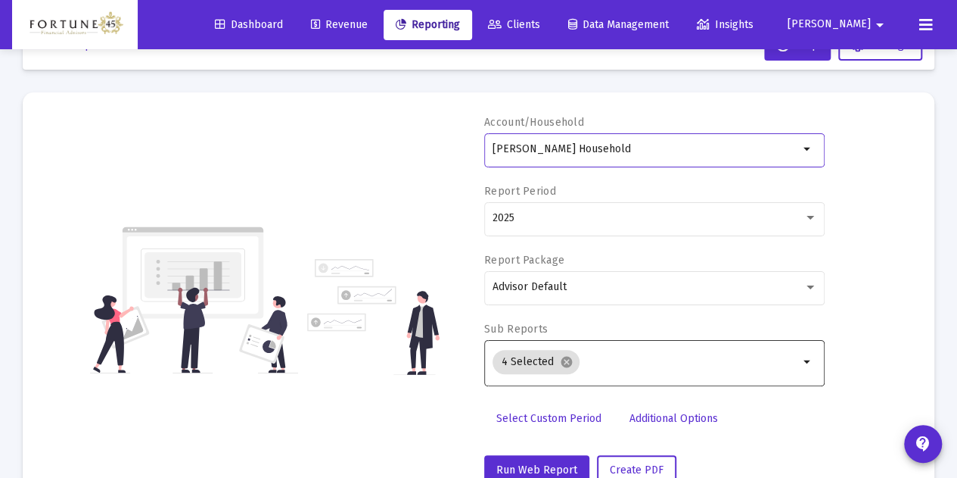
scroll to position [101, 0]
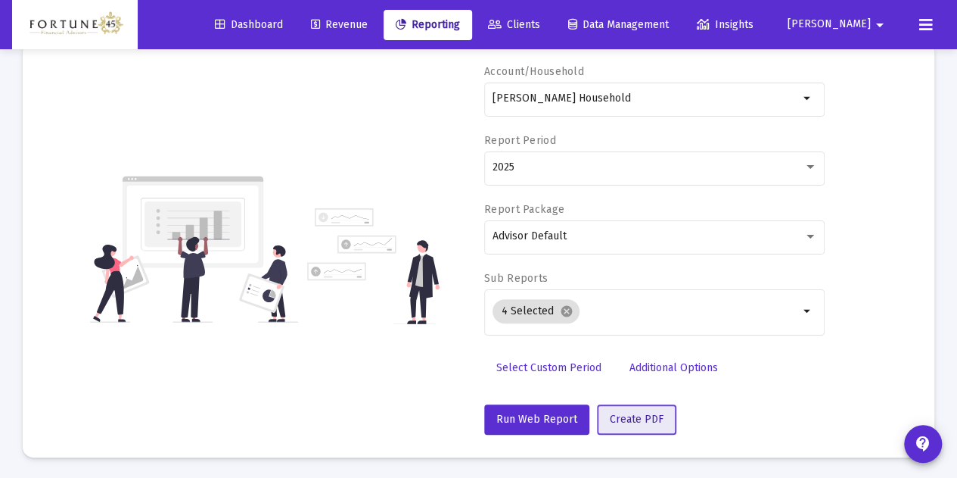
click at [645, 417] on span "Create PDF" at bounding box center [637, 418] width 54 height 13
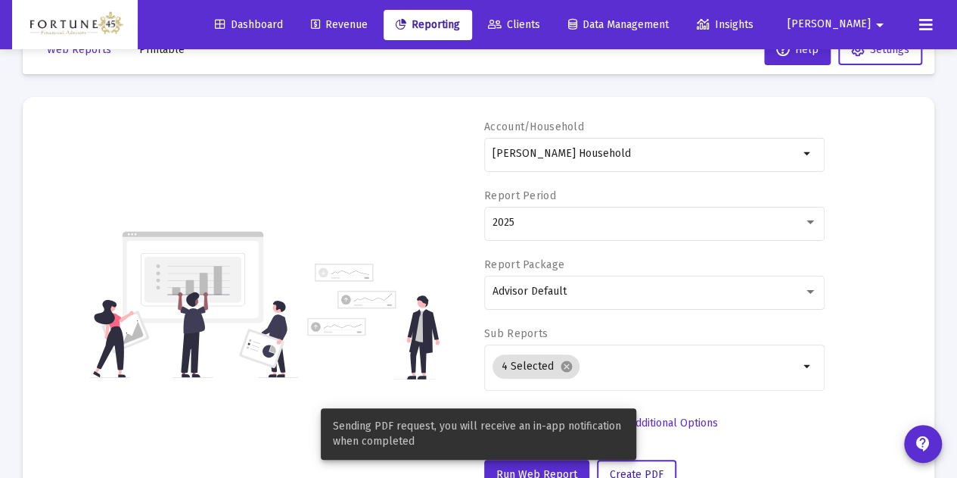
scroll to position [26, 0]
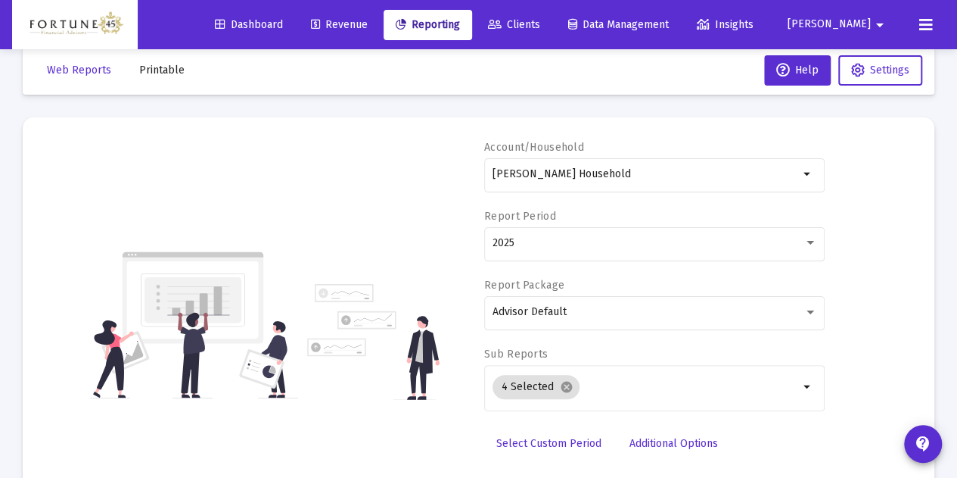
click at [166, 68] on span "Printable" at bounding box center [161, 70] width 45 height 13
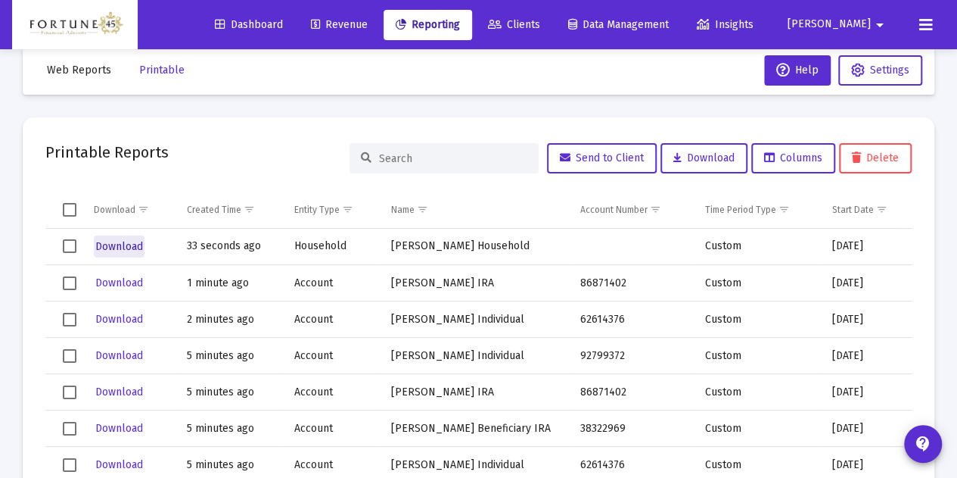
click at [132, 240] on span "Download" at bounding box center [119, 246] width 48 height 13
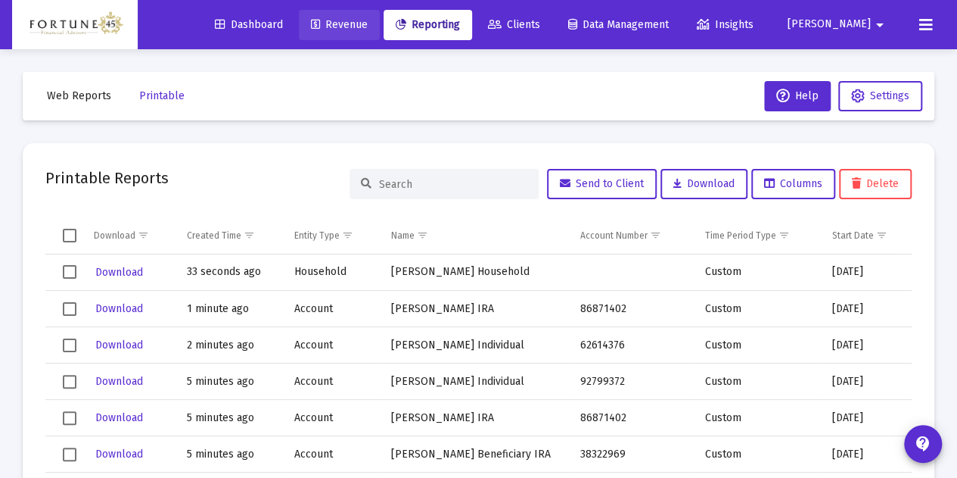
click at [368, 28] on span "Revenue" at bounding box center [339, 24] width 57 height 13
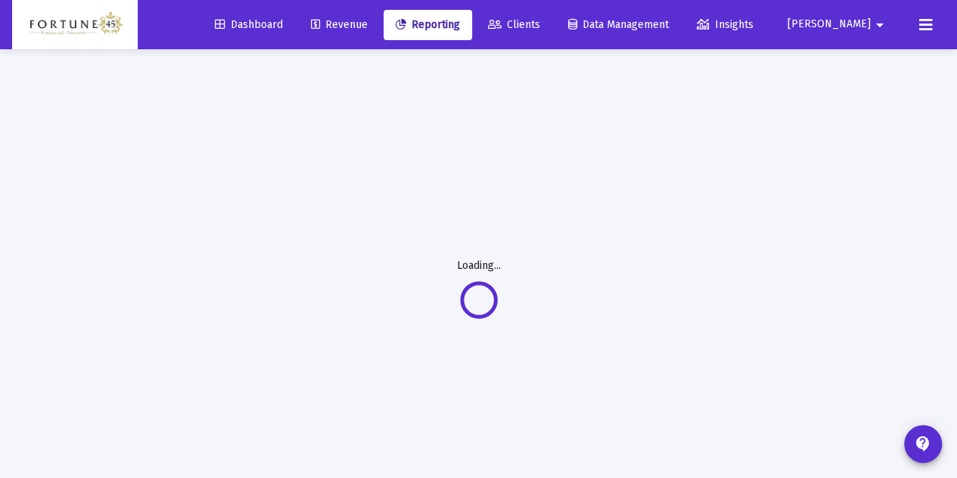
click at [460, 26] on span "Reporting" at bounding box center [428, 24] width 64 height 13
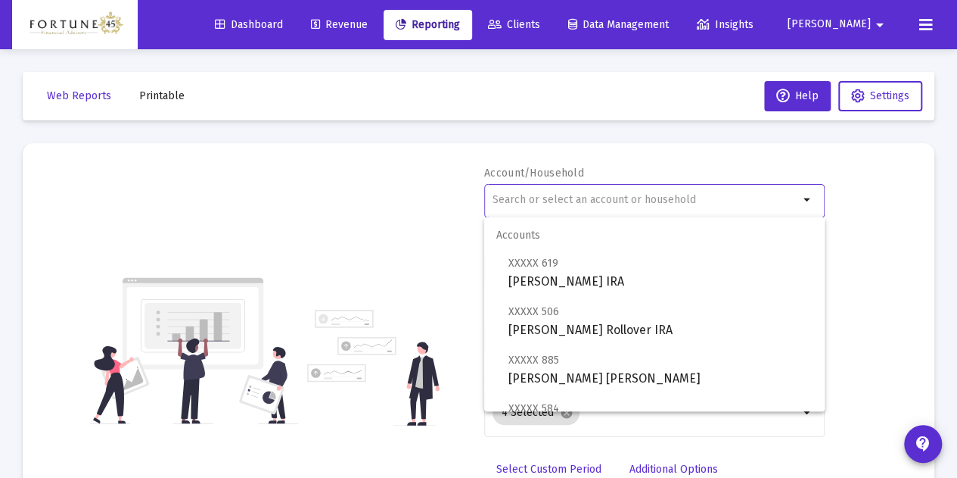
click at [576, 201] on input "text" at bounding box center [646, 200] width 306 height 12
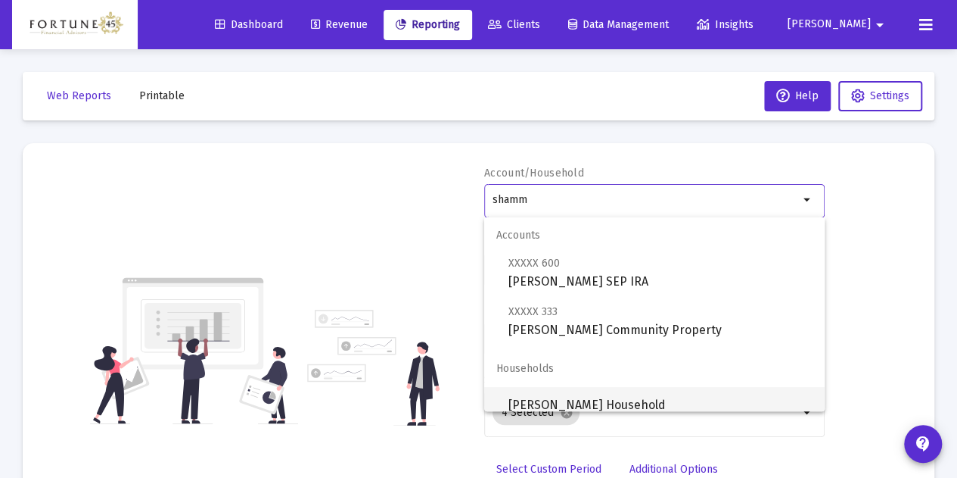
click at [629, 397] on span "[PERSON_NAME] Household" at bounding box center [661, 405] width 304 height 36
type input "[PERSON_NAME] Household"
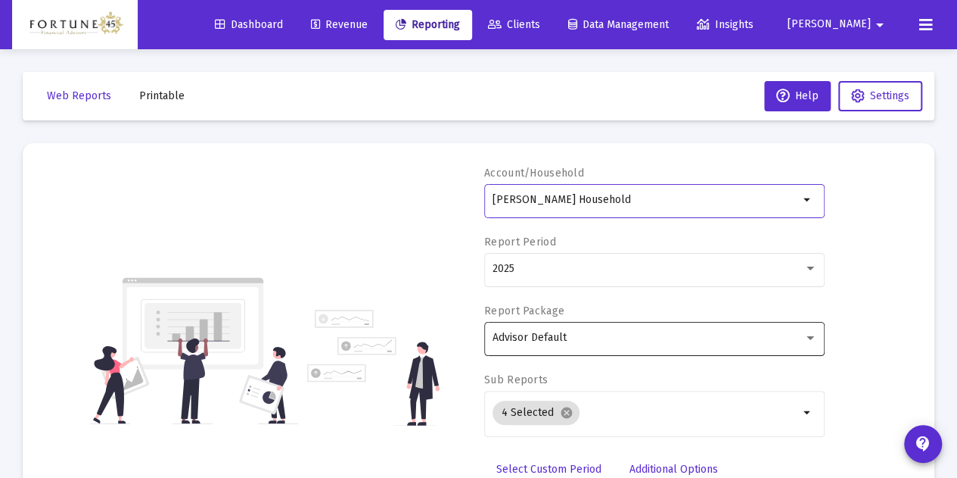
scroll to position [76, 0]
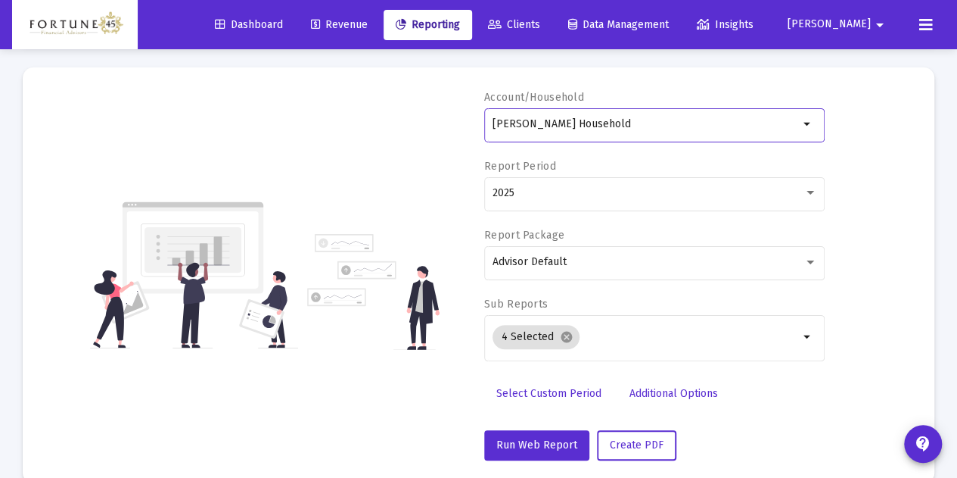
click at [581, 394] on span "Select Custom Period" at bounding box center [548, 393] width 105 height 13
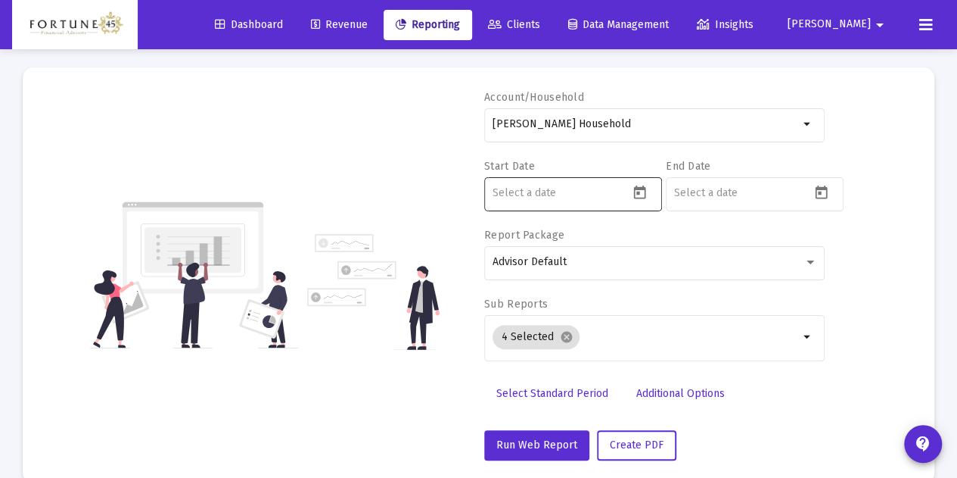
click at [648, 184] on div at bounding box center [642, 192] width 26 height 22
click at [633, 200] on button "Open calendar" at bounding box center [640, 192] width 22 height 22
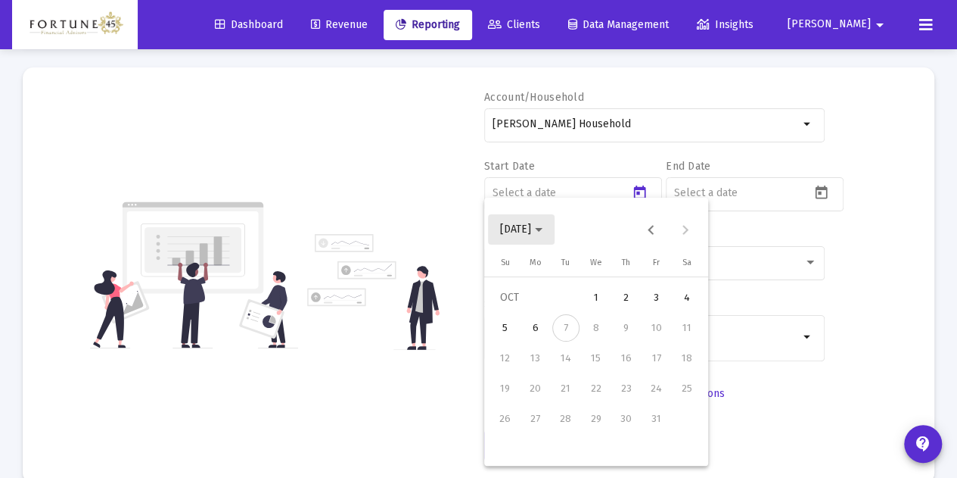
click at [531, 232] on span "[DATE]" at bounding box center [515, 228] width 31 height 13
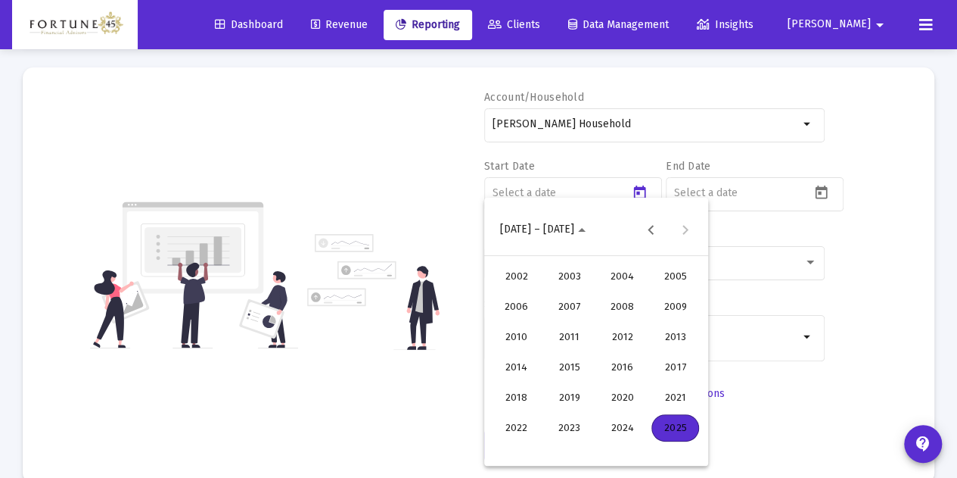
click at [672, 418] on div "2025" at bounding box center [676, 427] width 48 height 27
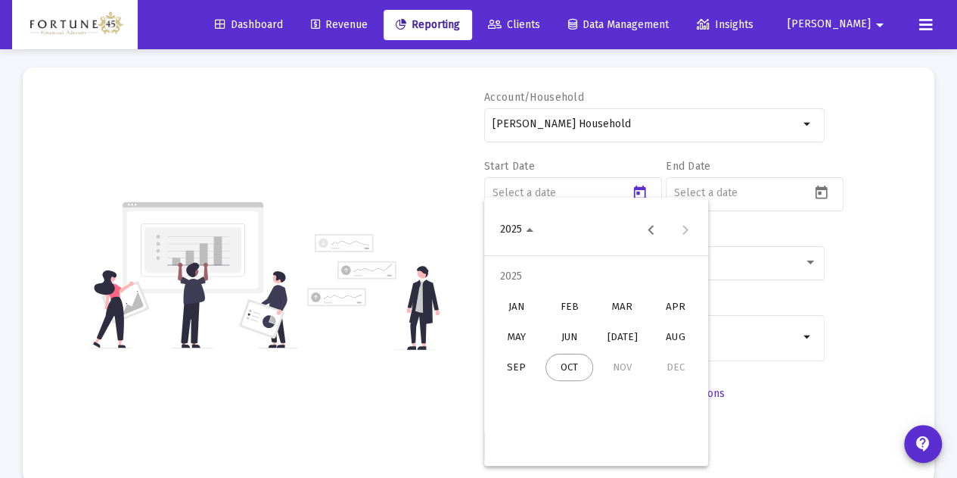
click at [524, 319] on div "JAN" at bounding box center [517, 306] width 48 height 27
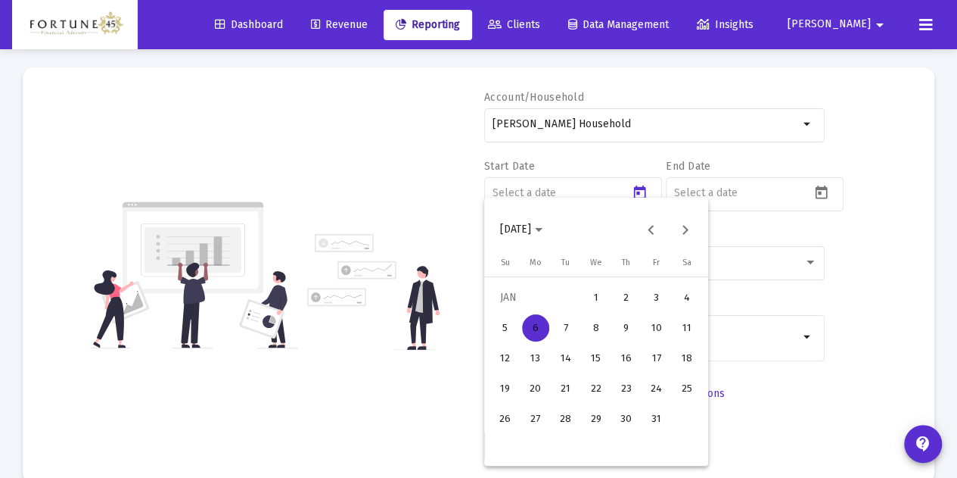
click at [586, 288] on button "1" at bounding box center [596, 297] width 30 height 30
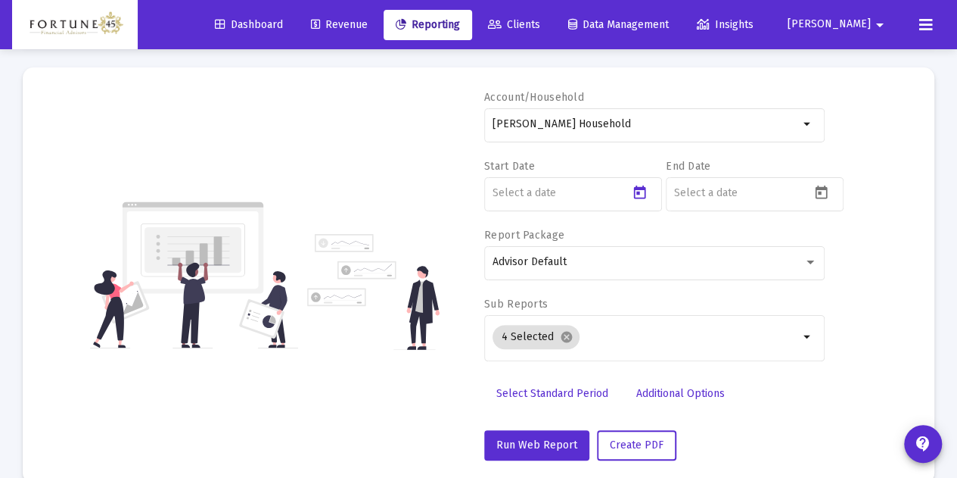
type input "[DATE]"
click at [826, 196] on icon "Open calendar" at bounding box center [821, 192] width 12 height 14
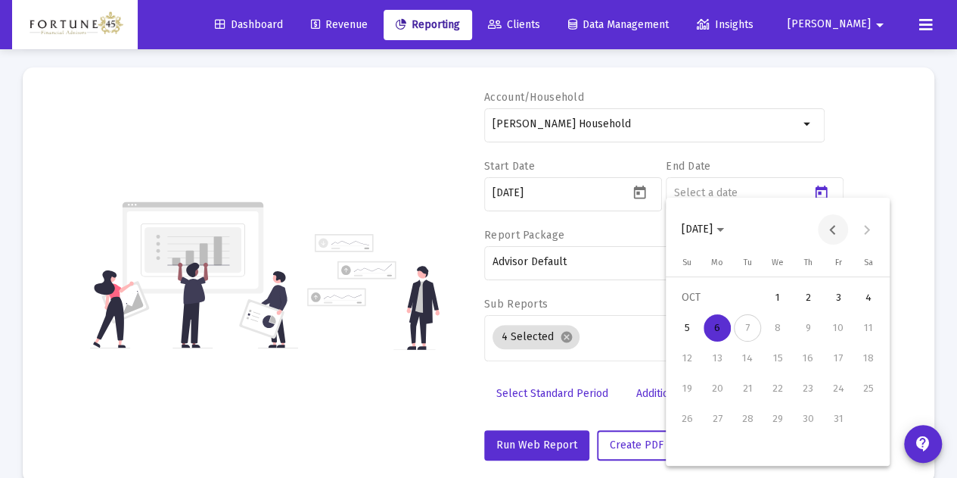
click at [831, 233] on button "Previous month" at bounding box center [833, 229] width 30 height 30
click at [751, 444] on div "30" at bounding box center [747, 448] width 27 height 27
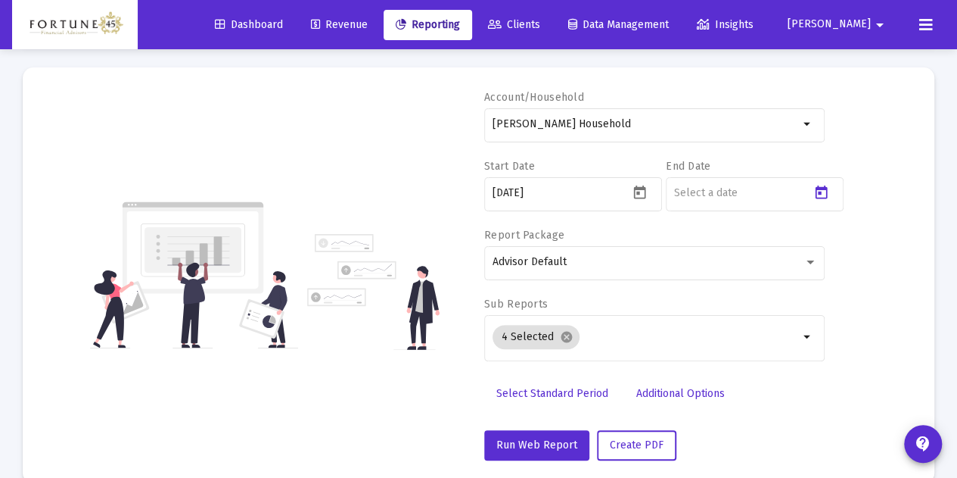
type input "[DATE]"
click at [929, 329] on mat-card "Account/Household [PERSON_NAME] Household arrow_drop_down Start Date [DATE] End…" at bounding box center [479, 274] width 912 height 415
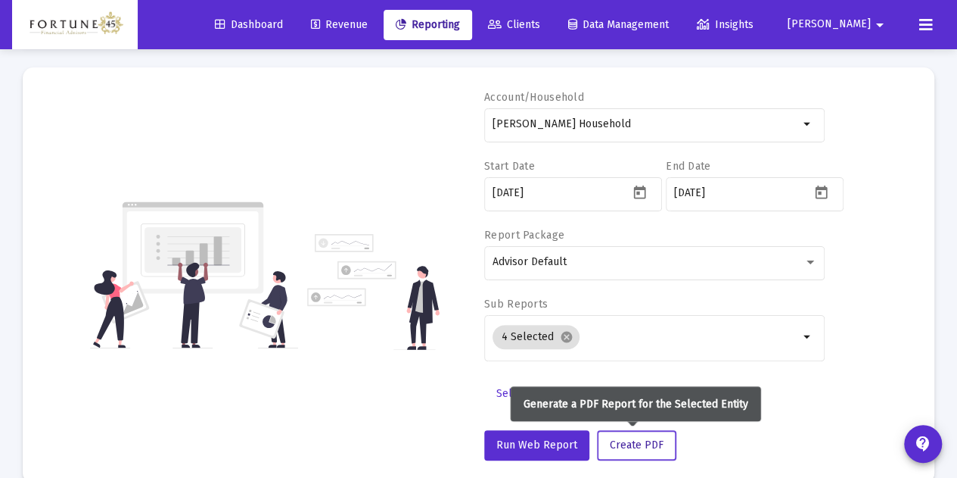
click at [659, 435] on button "Create PDF" at bounding box center [636, 445] width 79 height 30
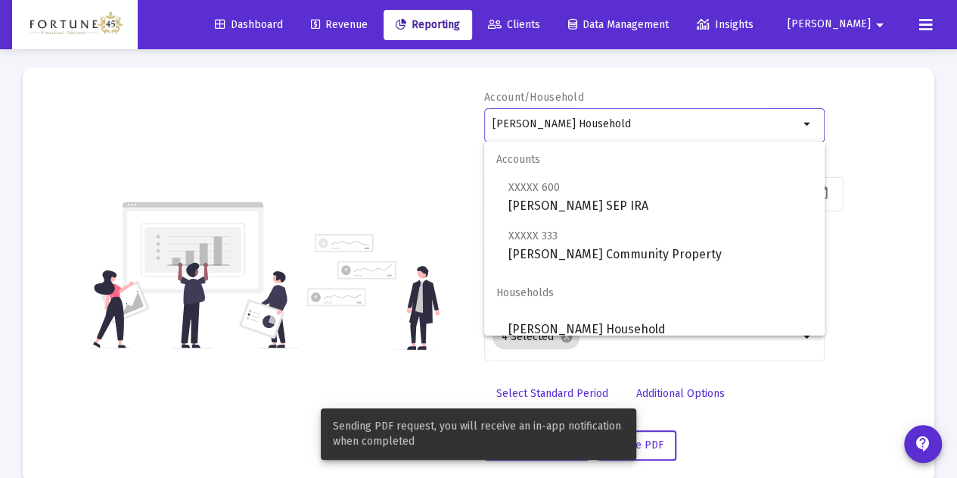
click at [646, 122] on input "[PERSON_NAME] Household" at bounding box center [646, 124] width 306 height 12
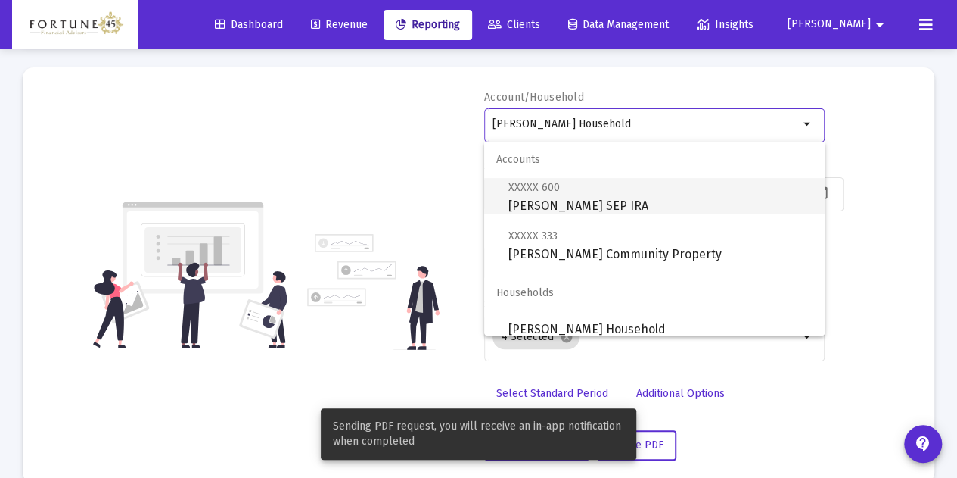
click at [633, 207] on span "XXXXX 600 [PERSON_NAME] SEP IRA" at bounding box center [661, 196] width 304 height 37
type input "[PERSON_NAME] SEP IRA"
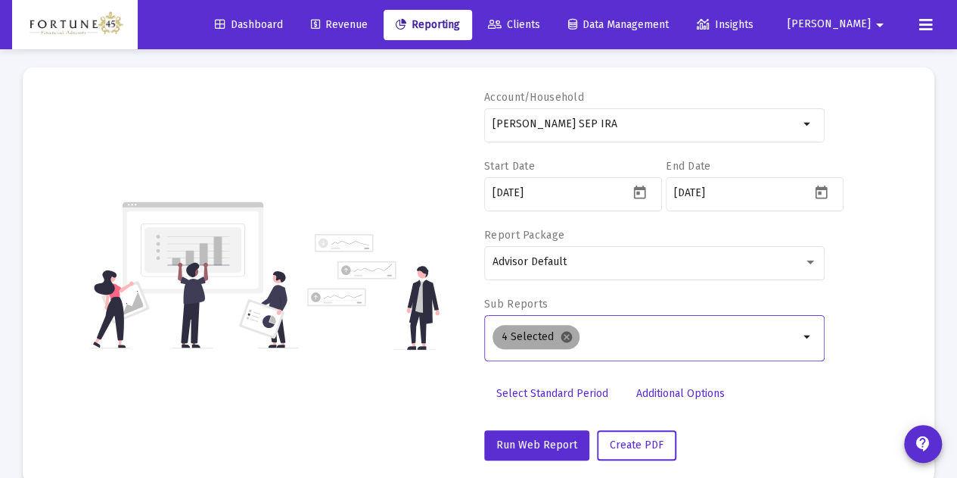
click at [560, 341] on mat-icon "cancel" at bounding box center [567, 337] width 14 height 14
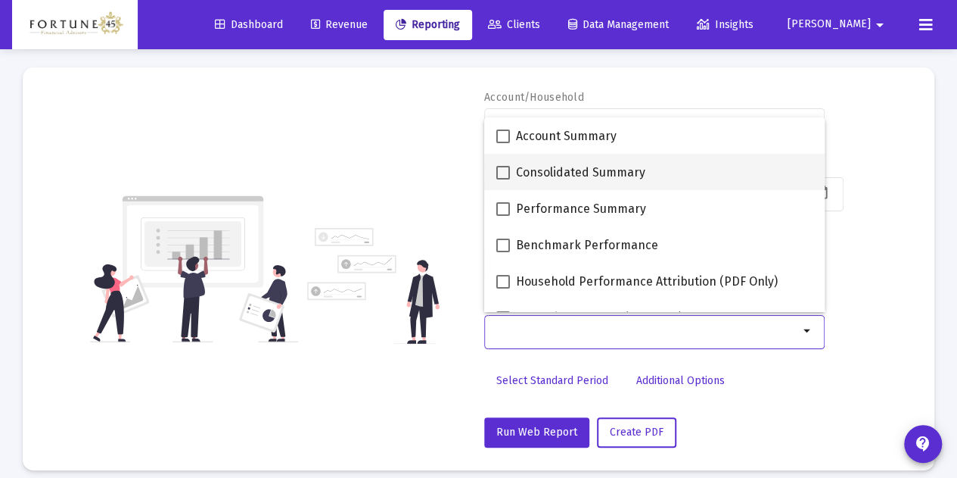
click at [536, 185] on mat-checkbox "Consolidated Summary" at bounding box center [570, 172] width 149 height 36
click at [496, 170] on span at bounding box center [503, 173] width 14 height 14
click at [502, 179] on input "Consolidated Summary" at bounding box center [502, 179] width 1 height 1
checkbox input "true"
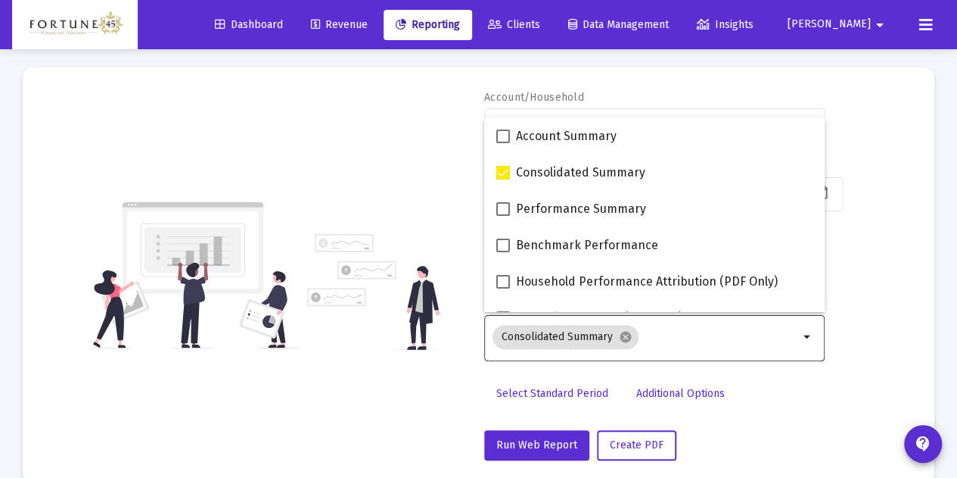
click at [454, 170] on div "Account/Household [PERSON_NAME] SEP IRA arrow_drop_down Start Date [DATE] End D…" at bounding box center [478, 275] width 866 height 370
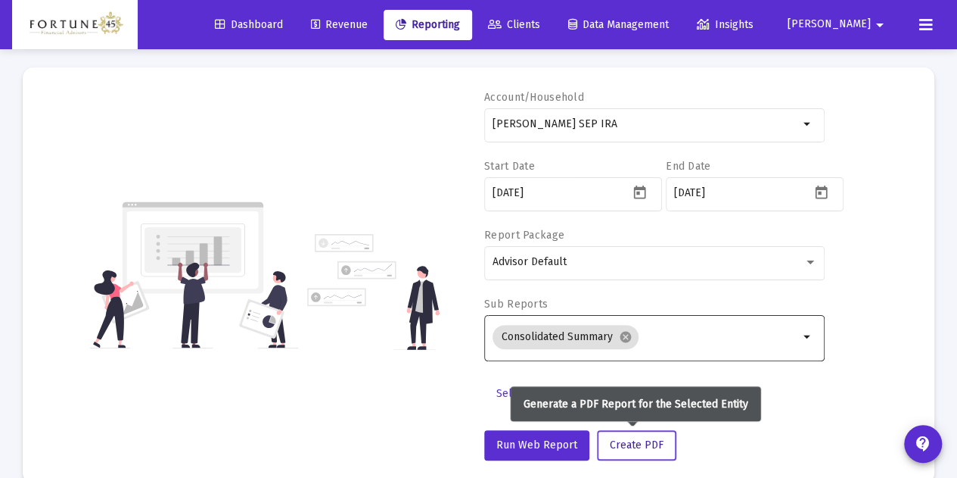
click at [649, 446] on span "Create PDF" at bounding box center [637, 444] width 54 height 13
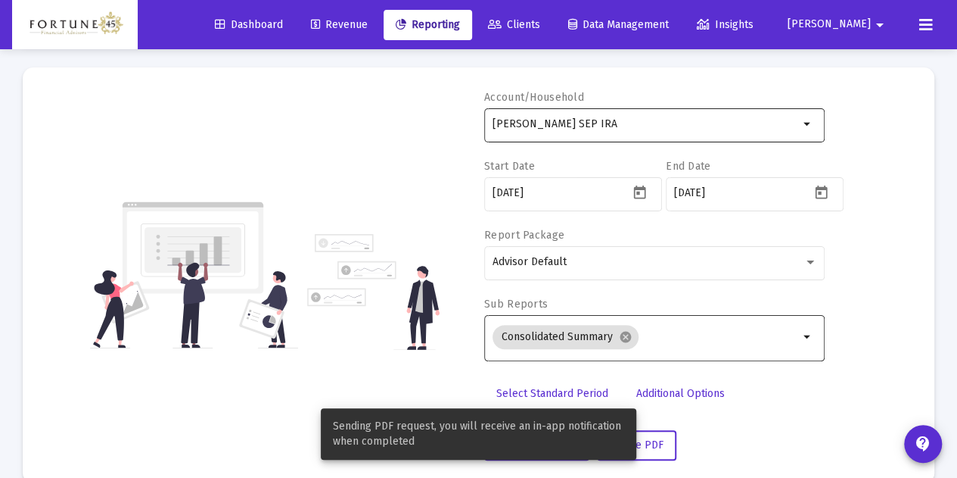
click at [695, 124] on input "[PERSON_NAME] SEP IRA" at bounding box center [646, 124] width 306 height 12
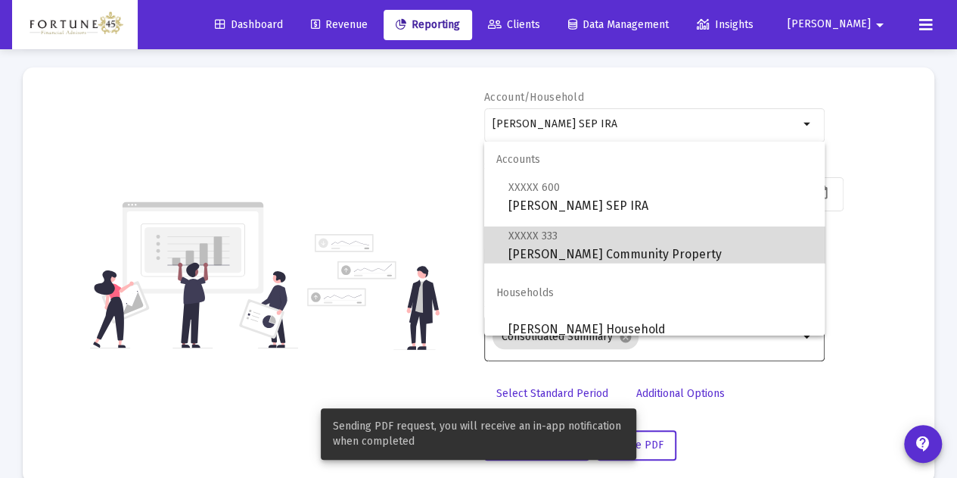
click at [672, 248] on span "XXXXX [STREET_ADDRESS] Kataria Community Property" at bounding box center [661, 244] width 304 height 37
type input "[PERSON_NAME] Community Property"
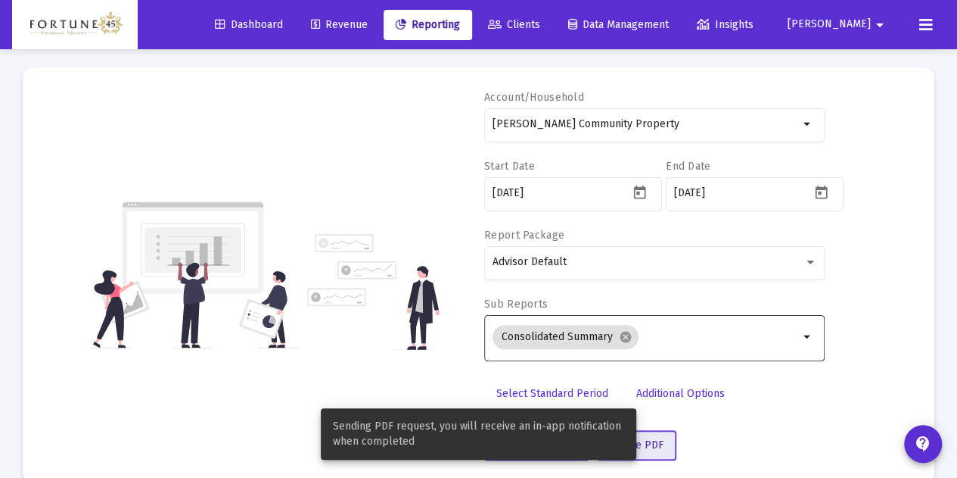
click at [660, 444] on button "Create PDF" at bounding box center [636, 445] width 79 height 30
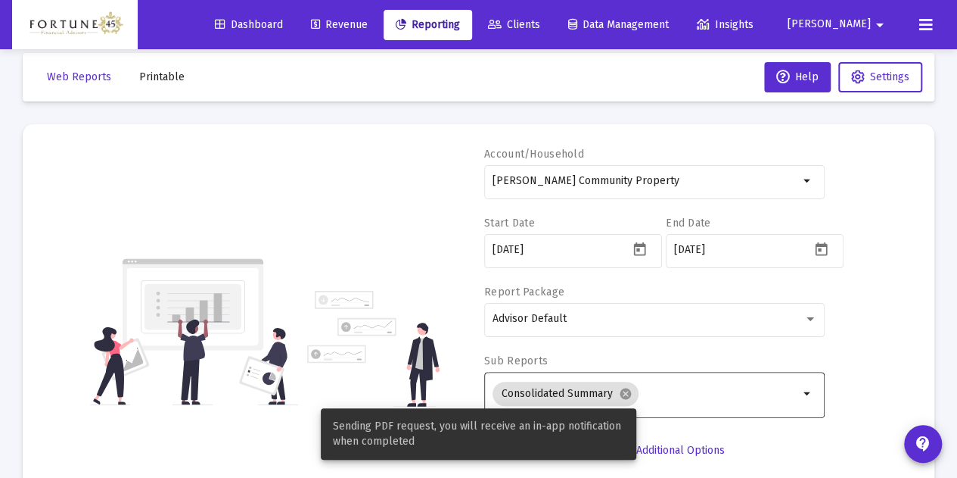
scroll to position [0, 0]
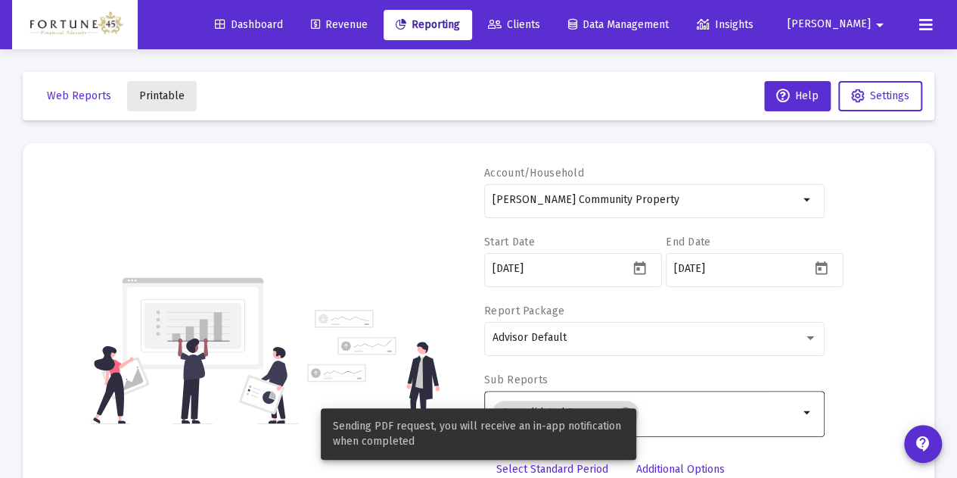
click at [154, 84] on button "Printable" at bounding box center [162, 96] width 70 height 30
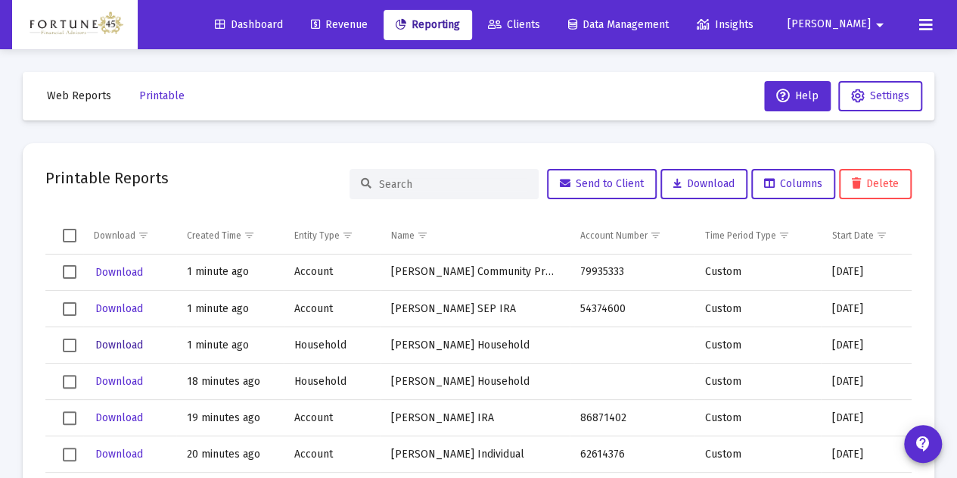
click at [138, 340] on span "Download" at bounding box center [119, 344] width 48 height 13
click at [132, 312] on span "Download" at bounding box center [119, 308] width 48 height 13
click at [125, 272] on span "Download" at bounding box center [119, 272] width 48 height 13
